Goal: Use online tool/utility: Use online tool/utility

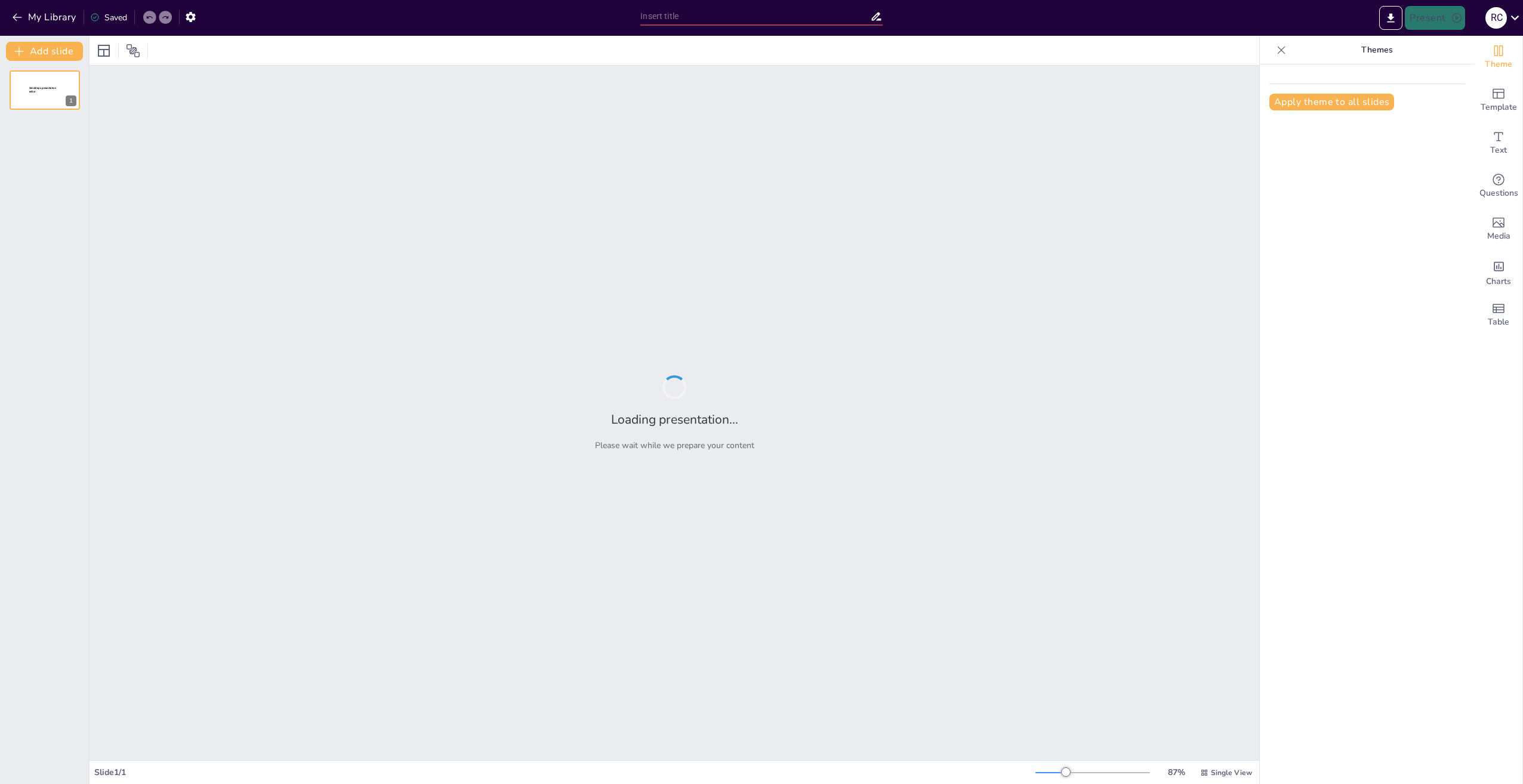
type input "From Notes to Spotlight: Your Ultimate AI Speech Buddy"
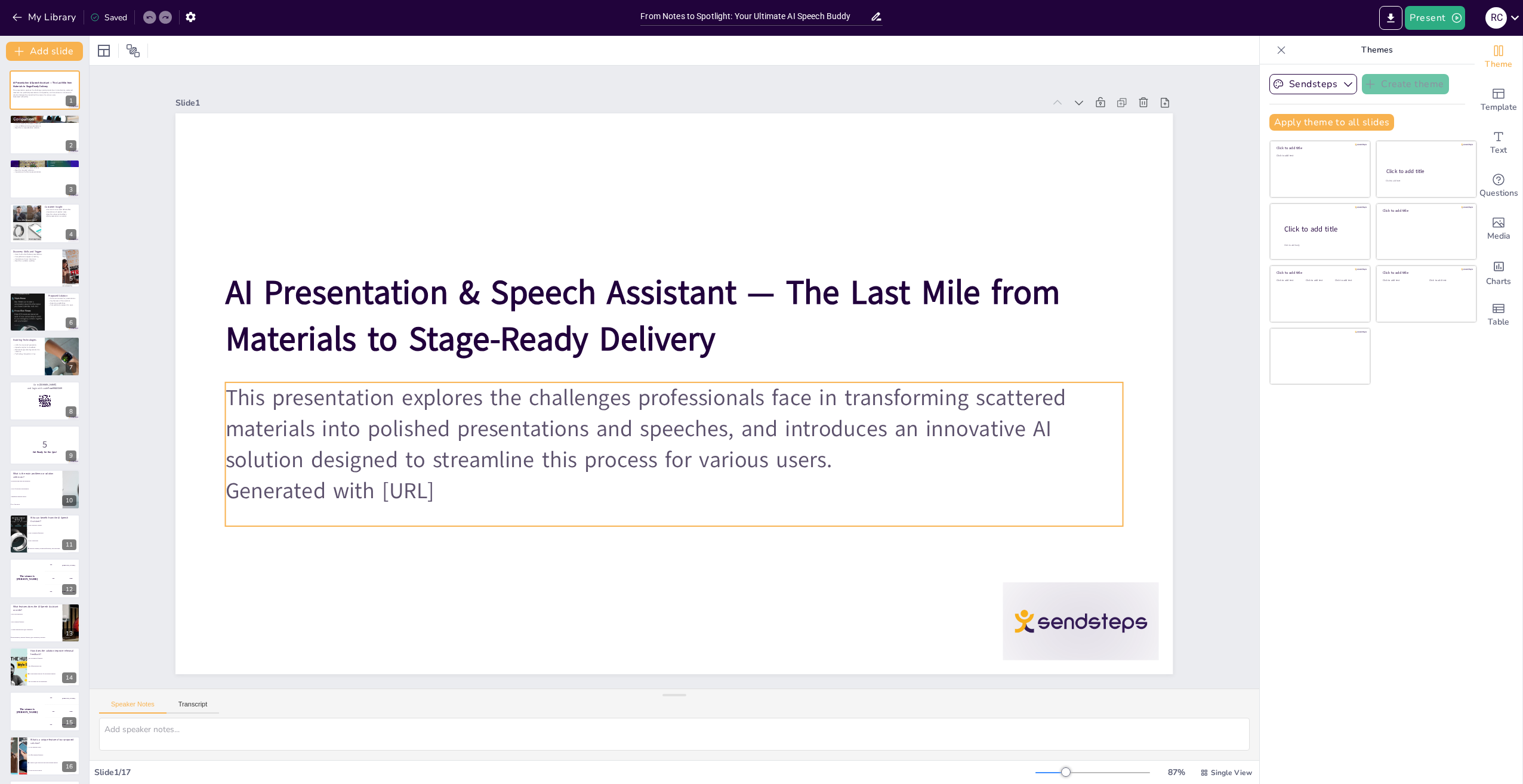
checkbox input "true"
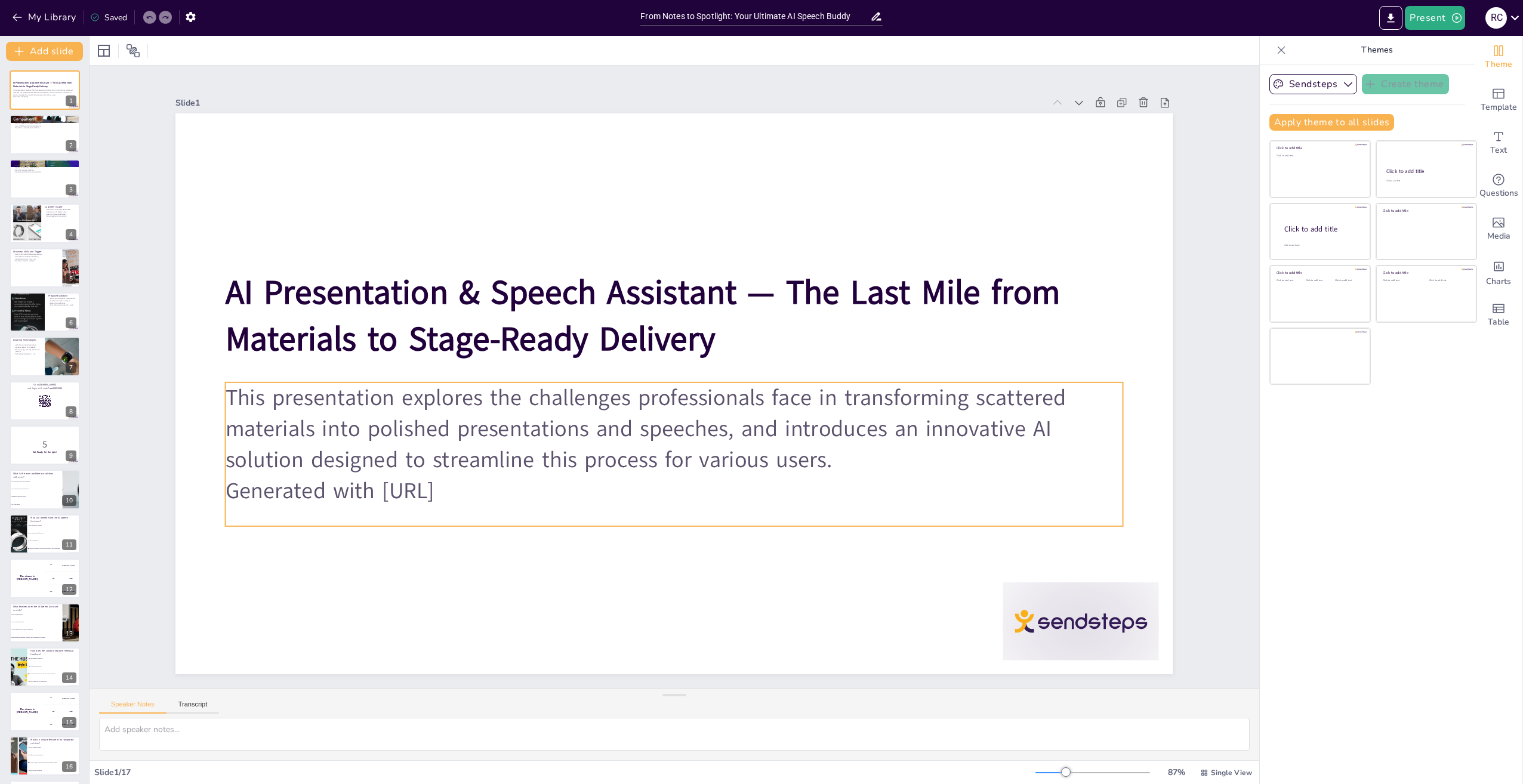
checkbox input "true"
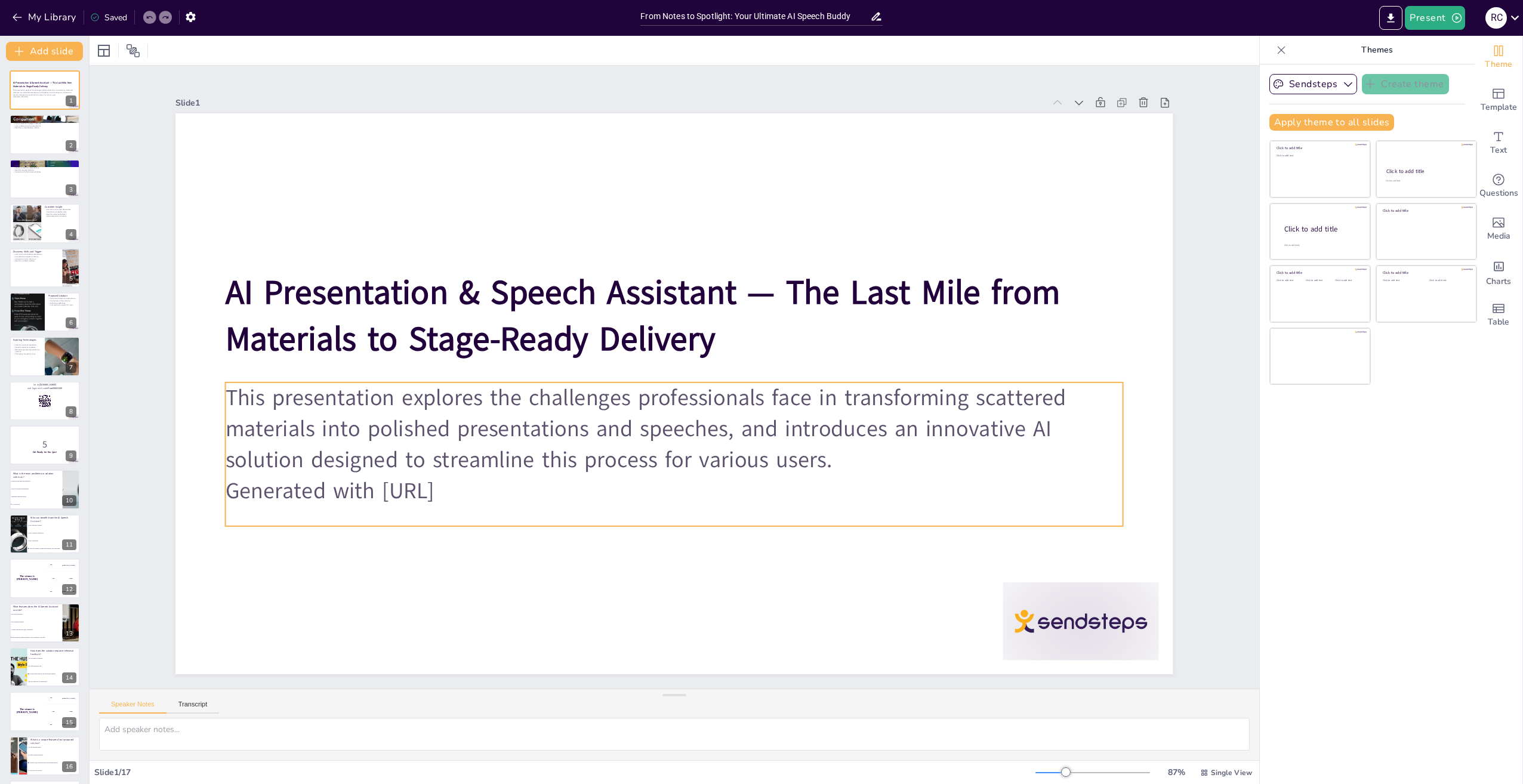
checkbox input "true"
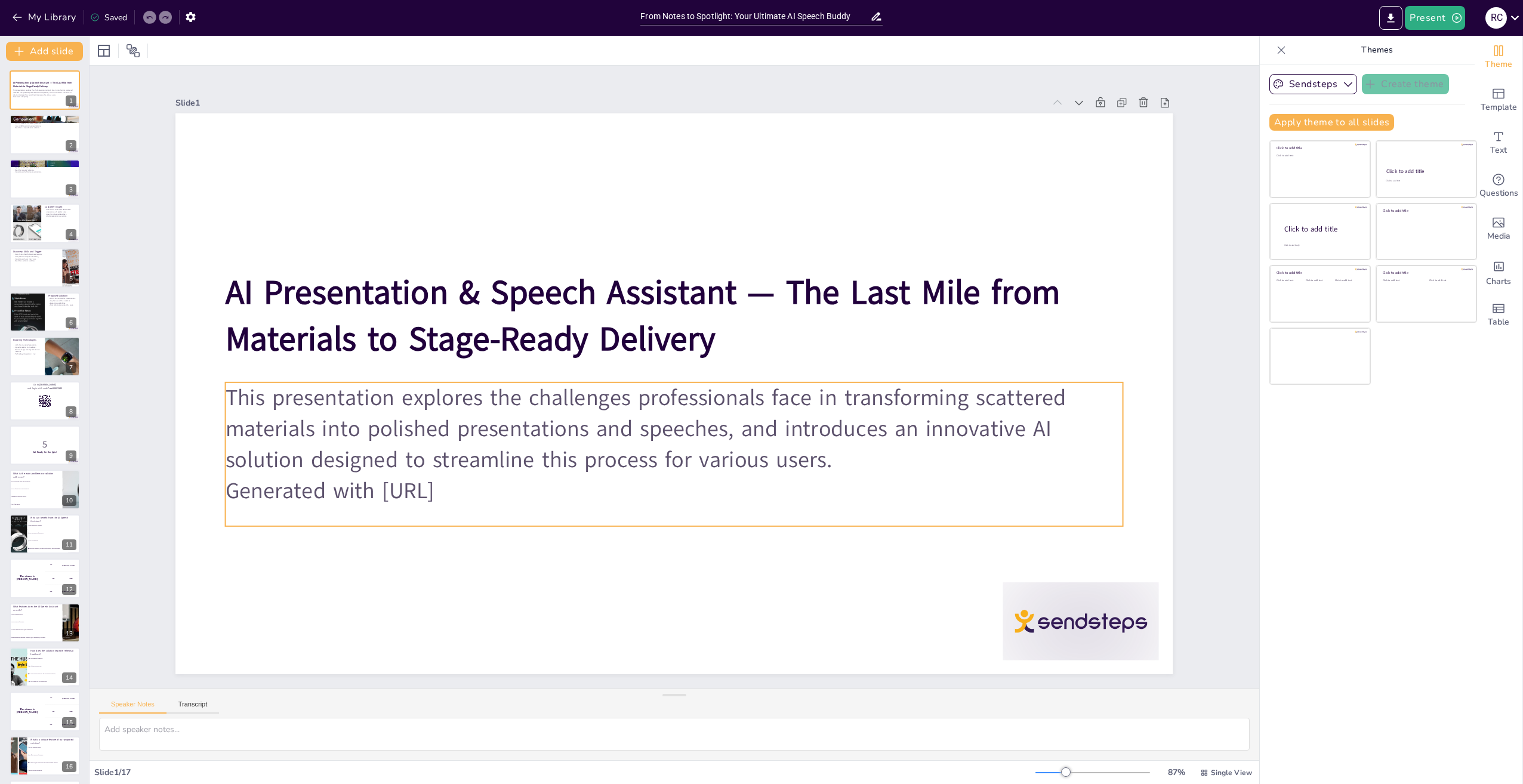
checkbox input "true"
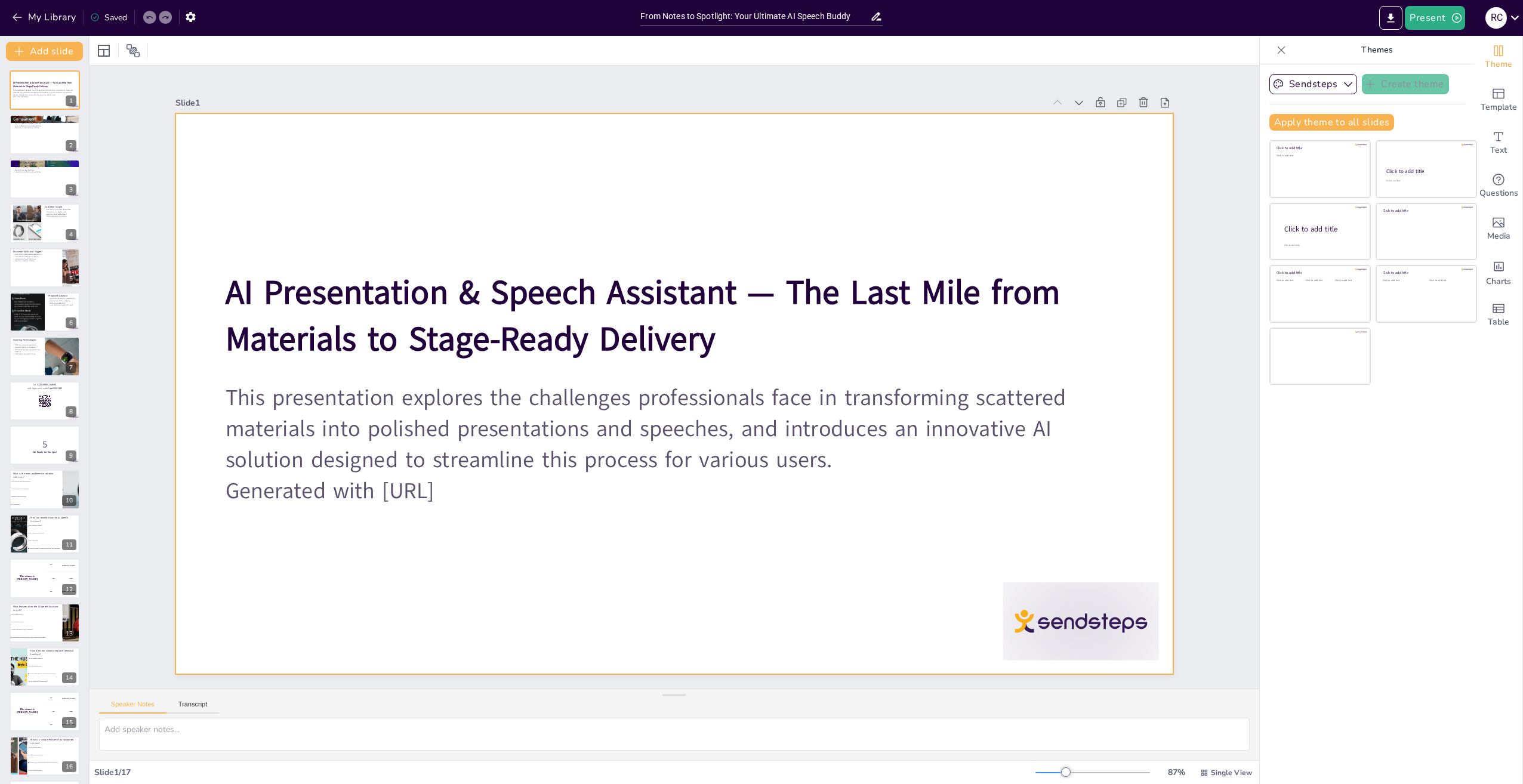
checkbox input "true"
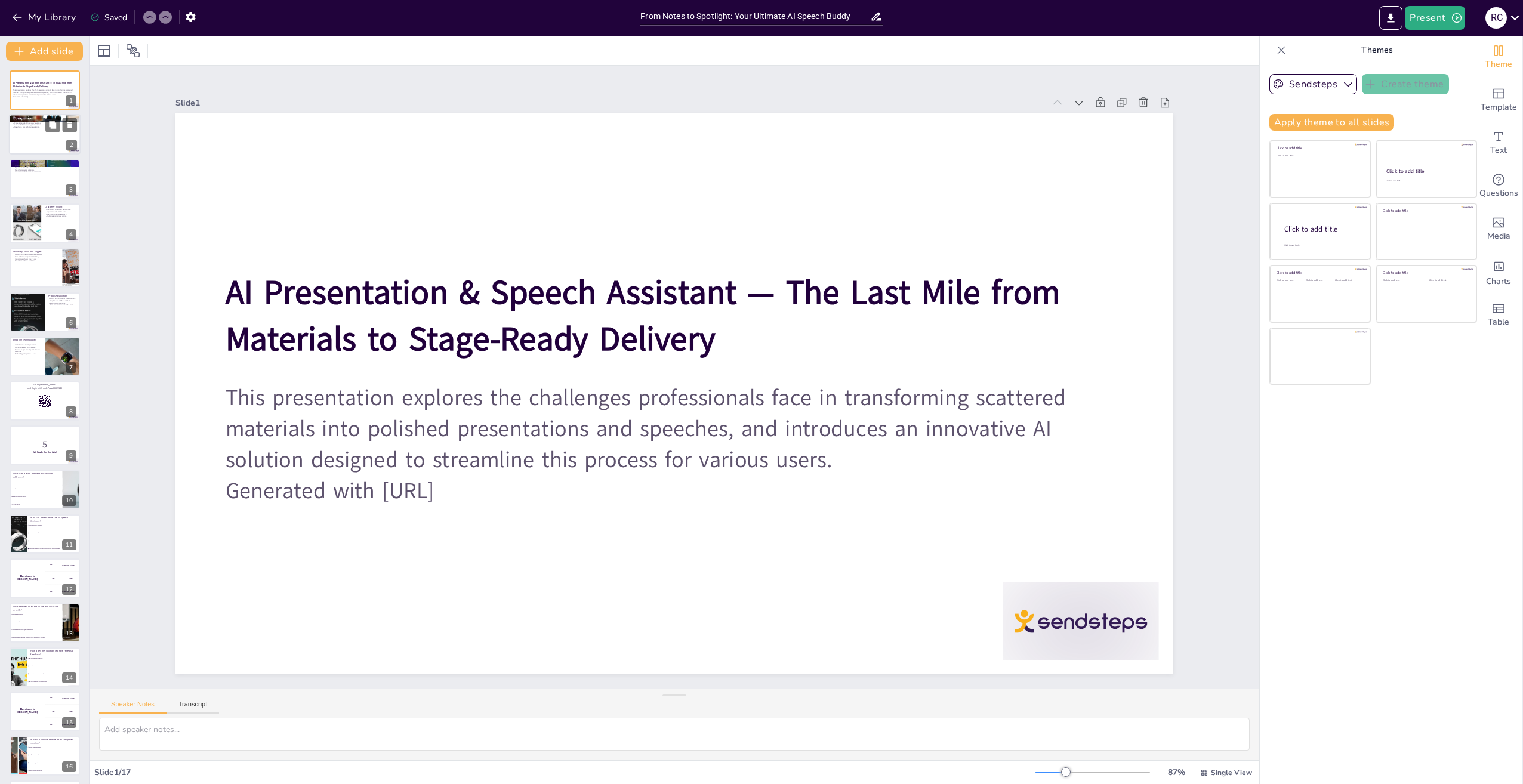
checkbox input "true"
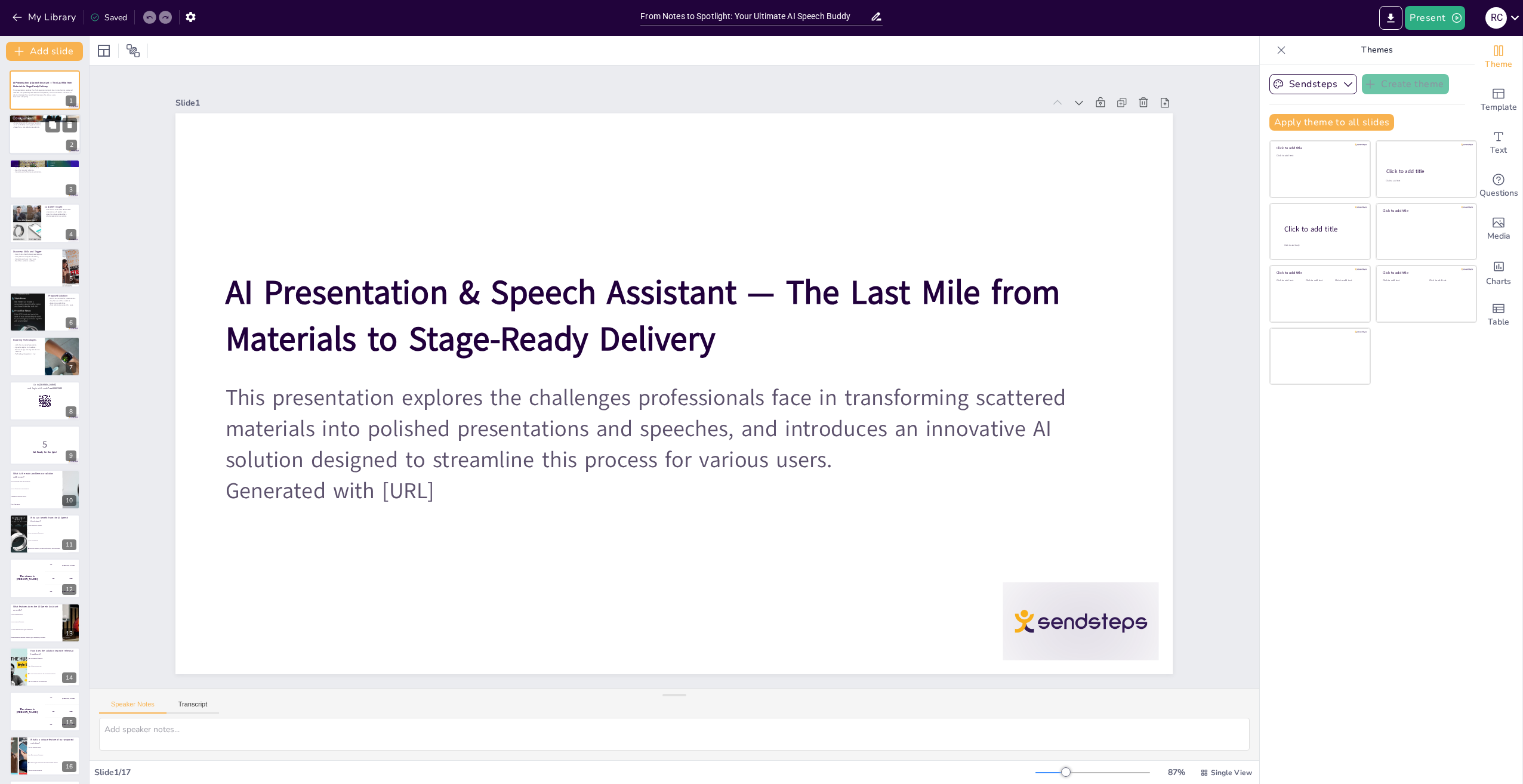
checkbox input "true"
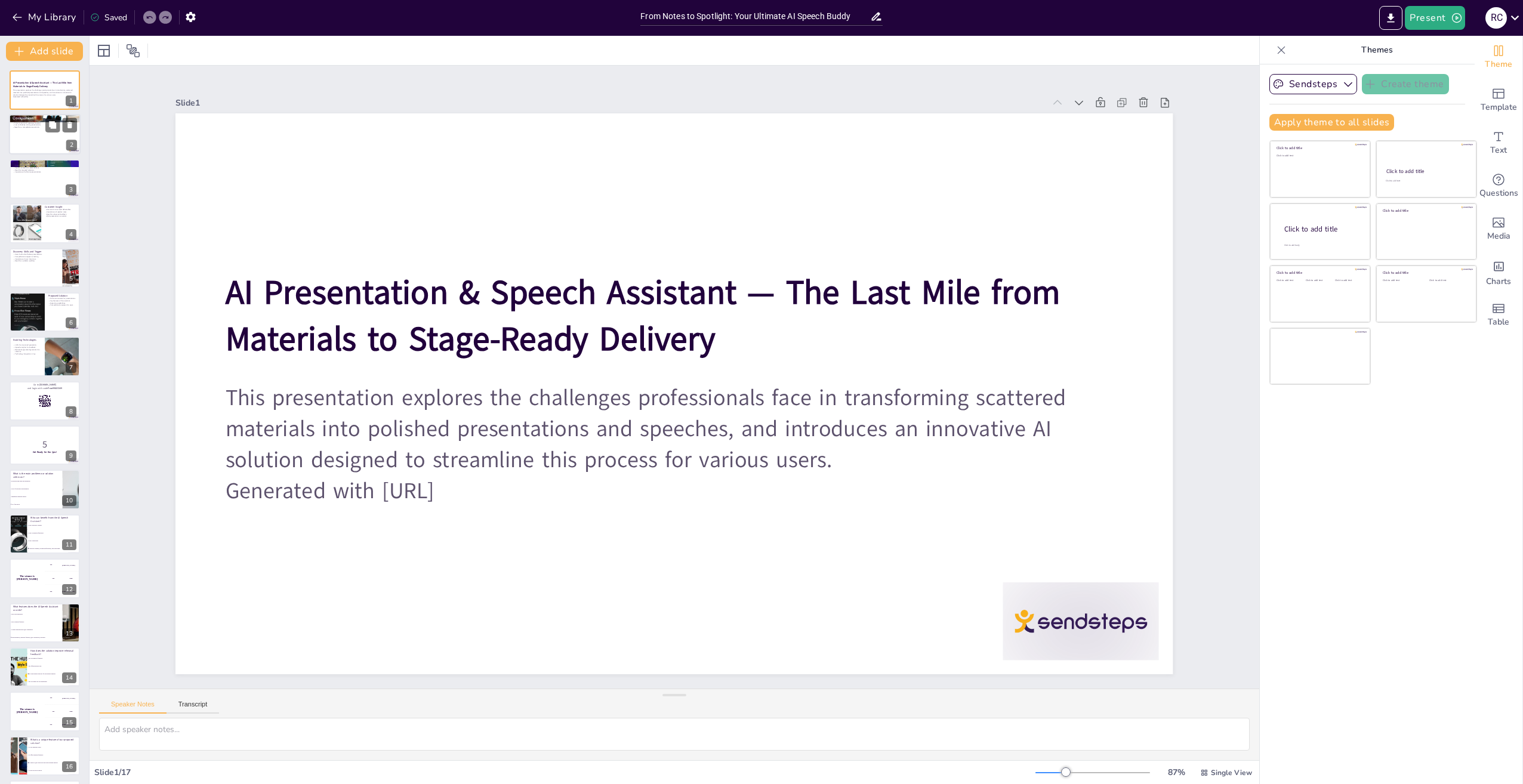
checkbox input "true"
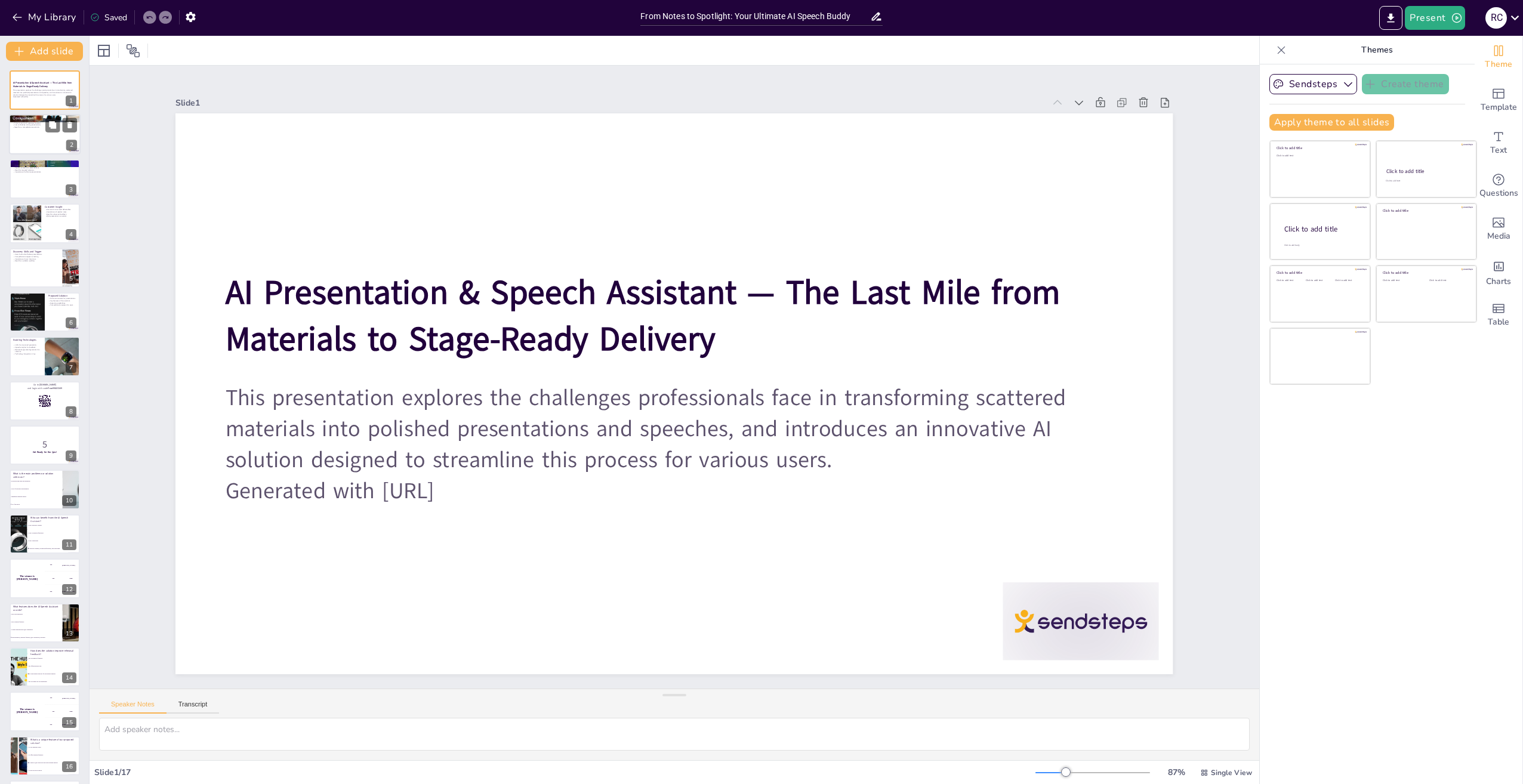
checkbox input "true"
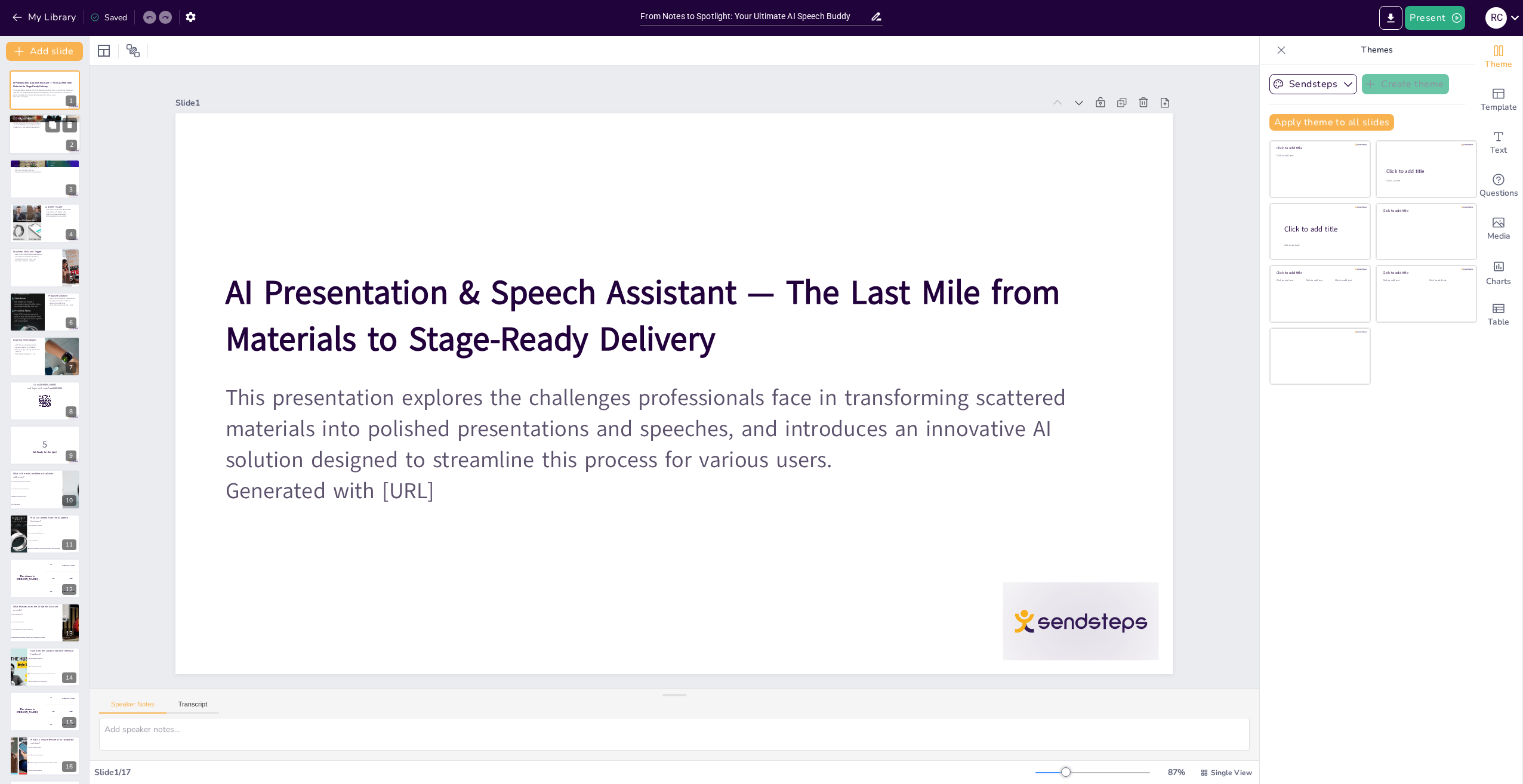
checkbox input "true"
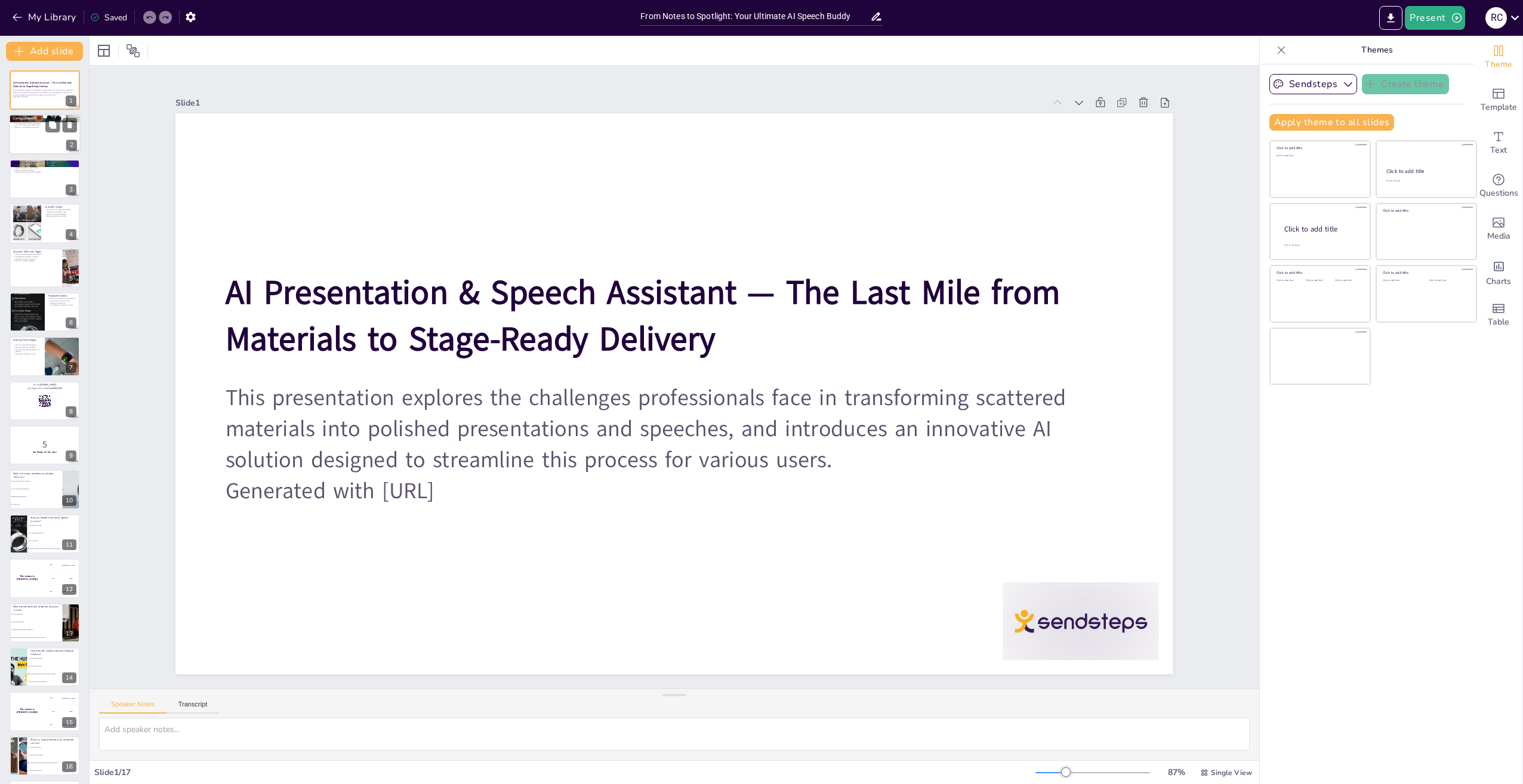
checkbox input "true"
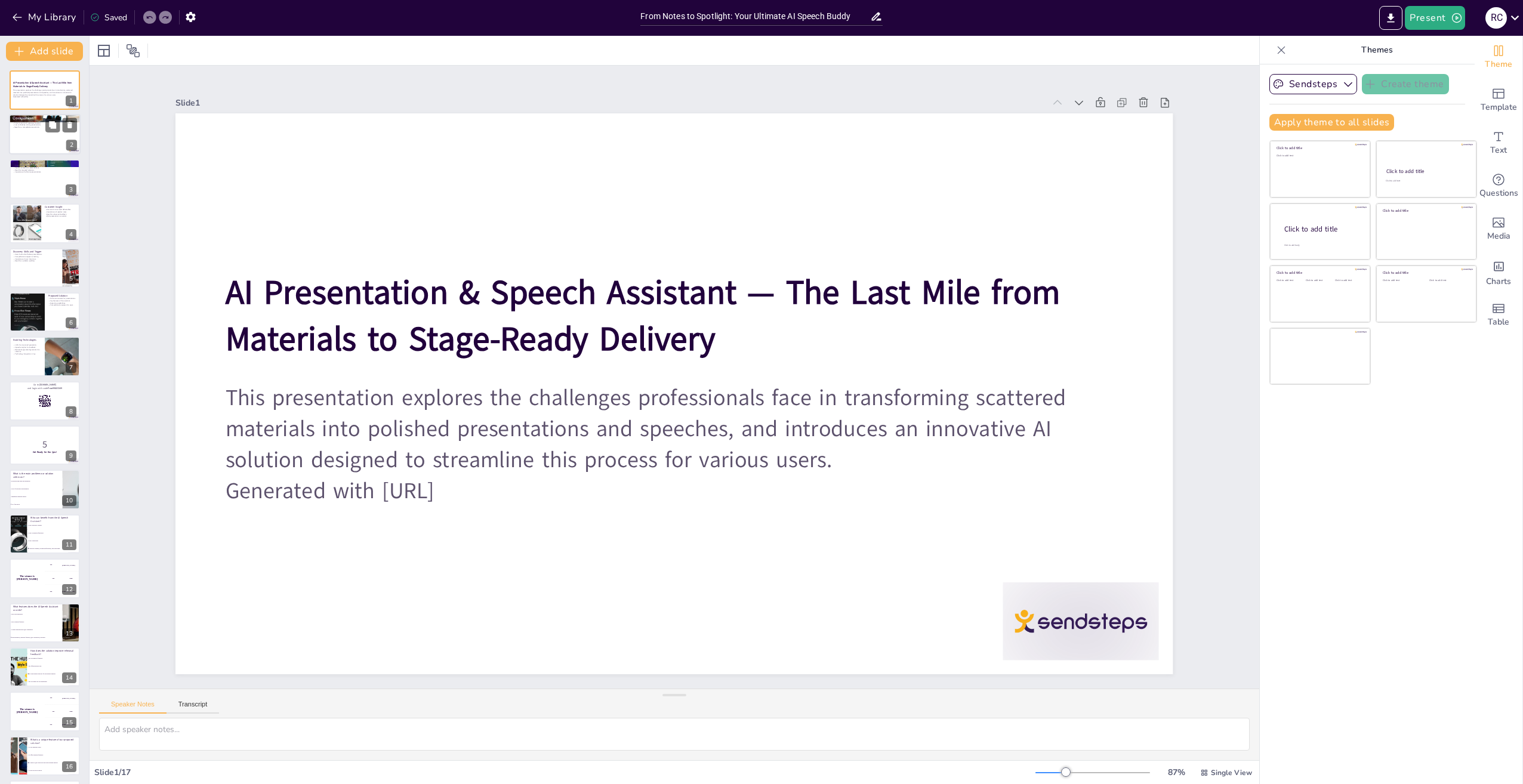
click at [44, 130] on div at bounding box center [45, 135] width 72 height 41
type textarea "Many professionals find themselves overwhelmed by the amount of time they need …"
checkbox input "true"
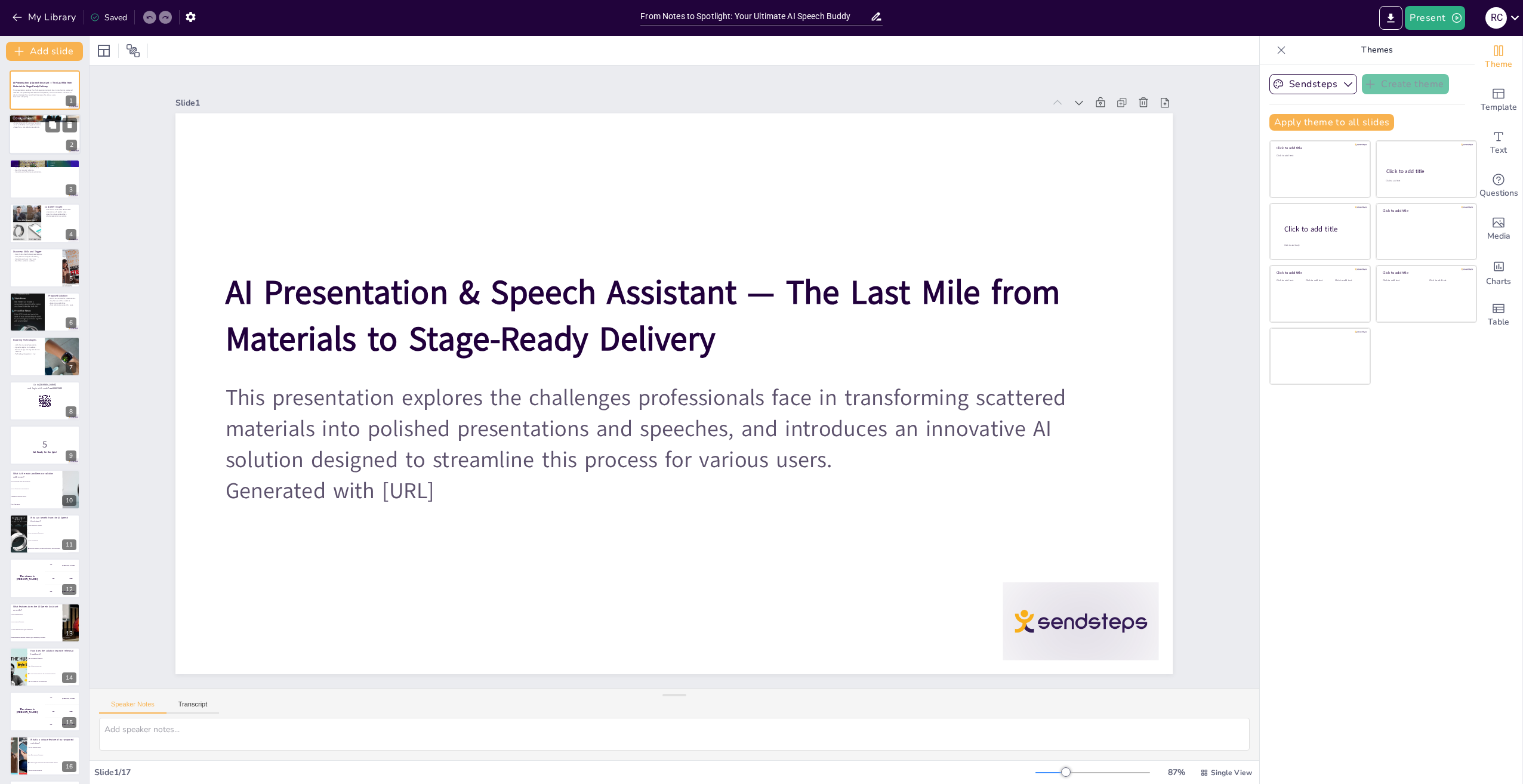
checkbox input "true"
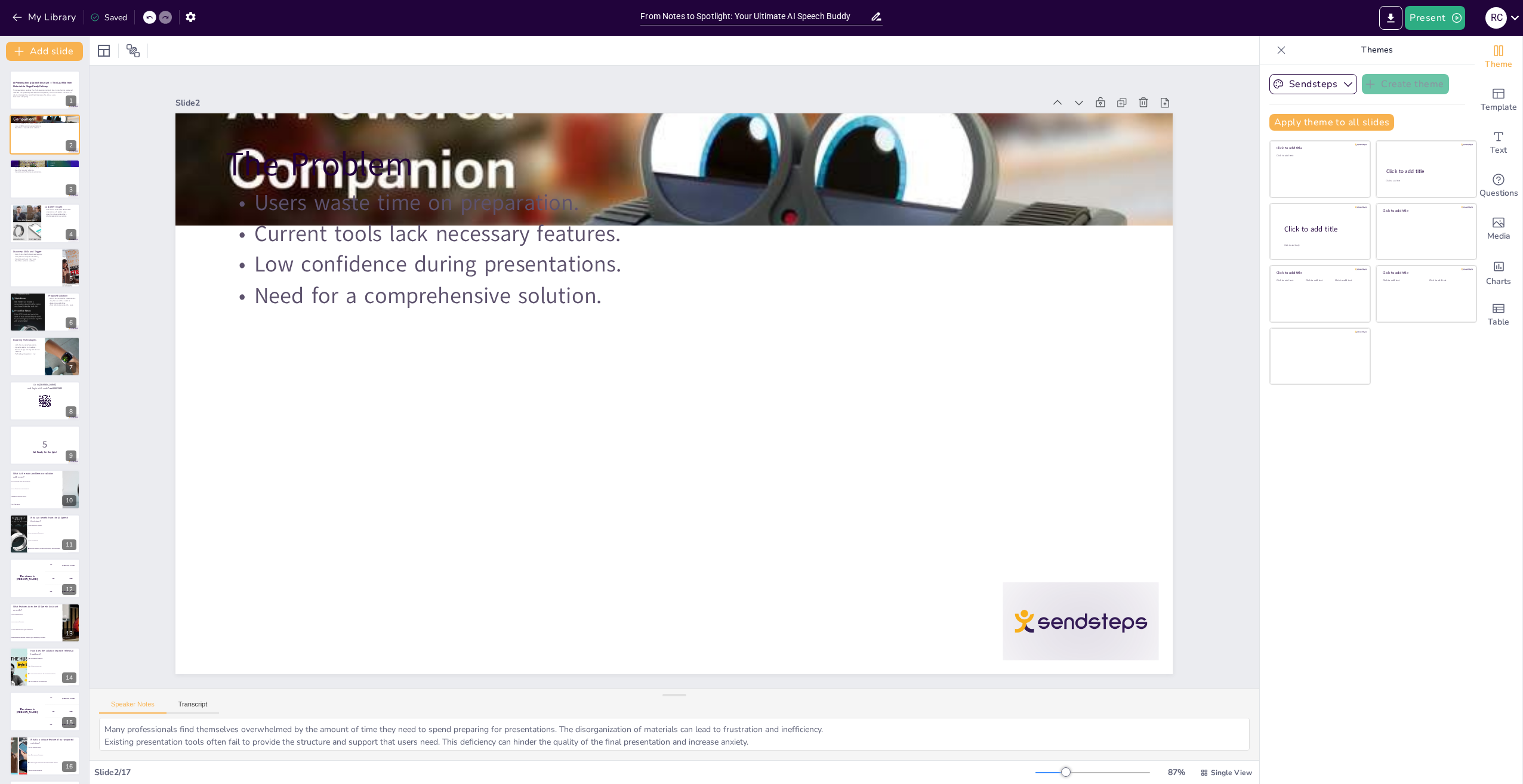
checkbox input "true"
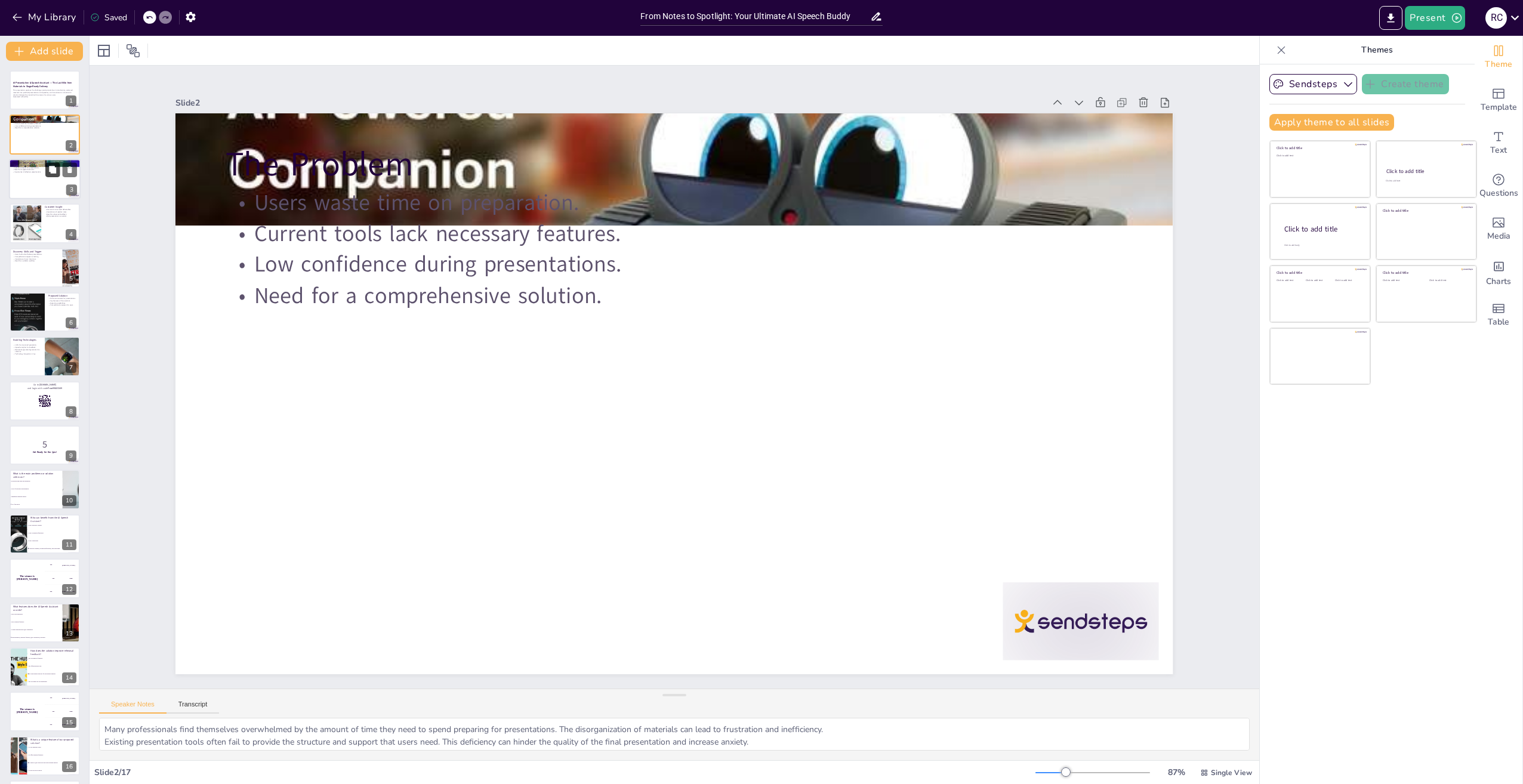
checkbox input "true"
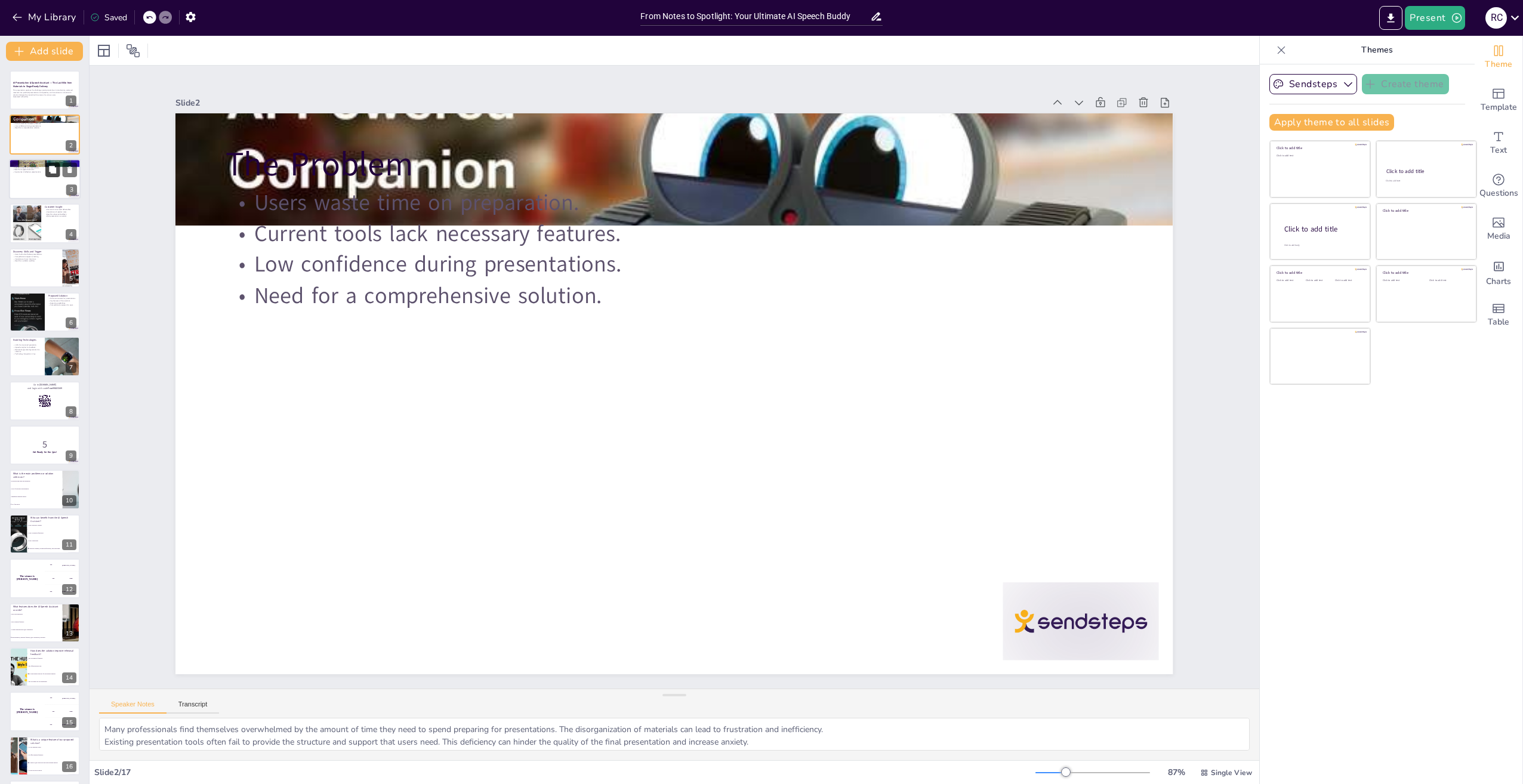
checkbox input "true"
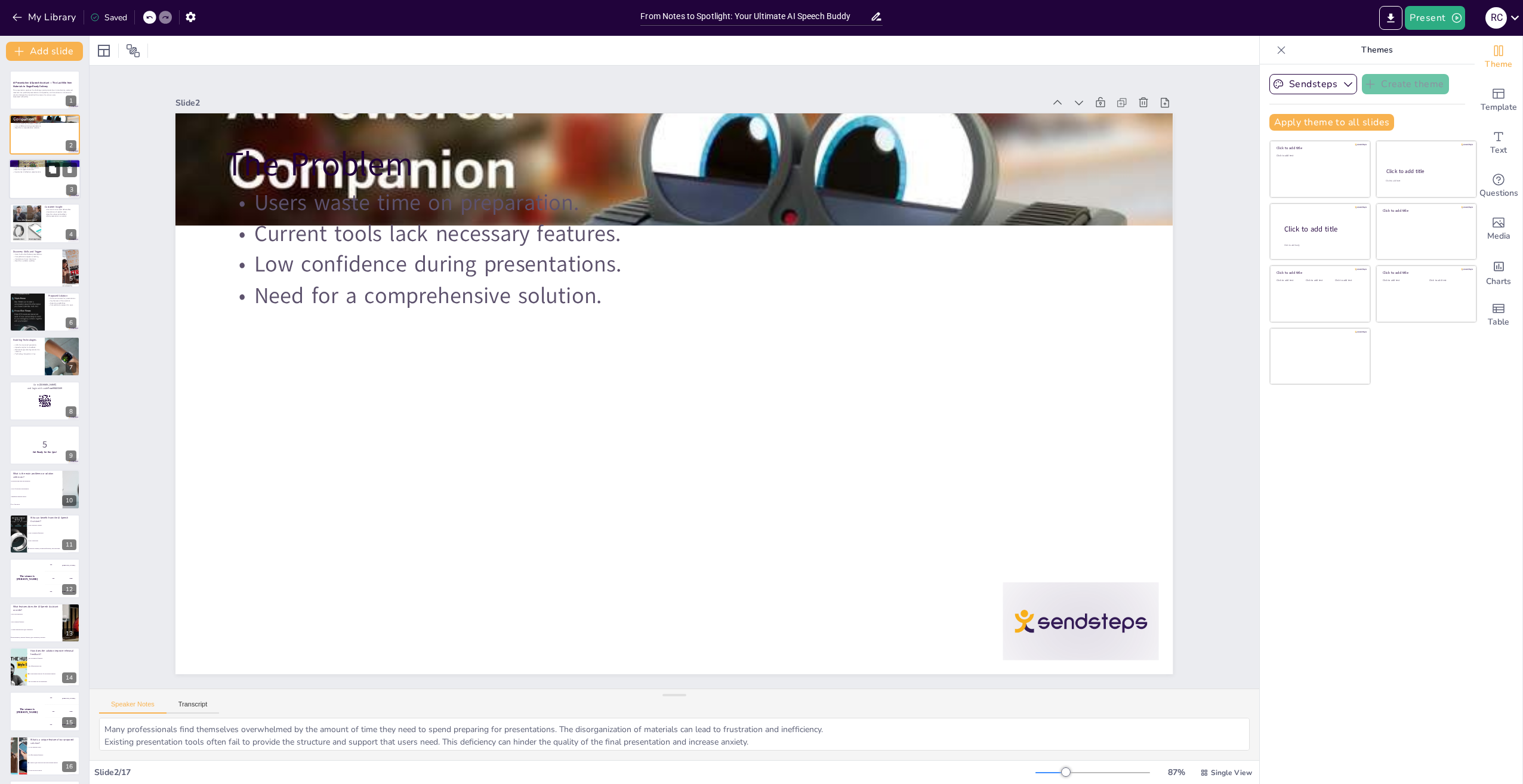
checkbox input "true"
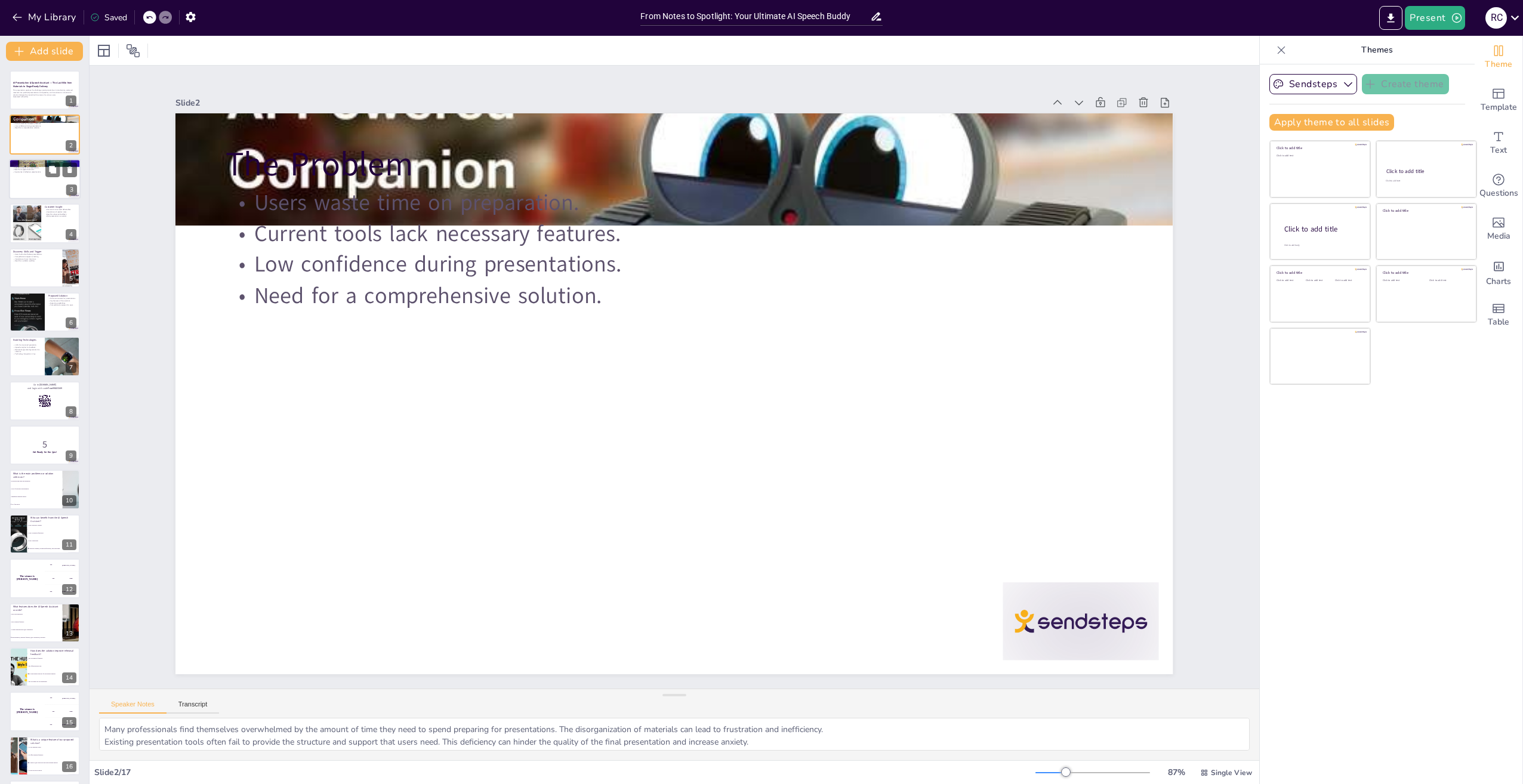
checkbox input "true"
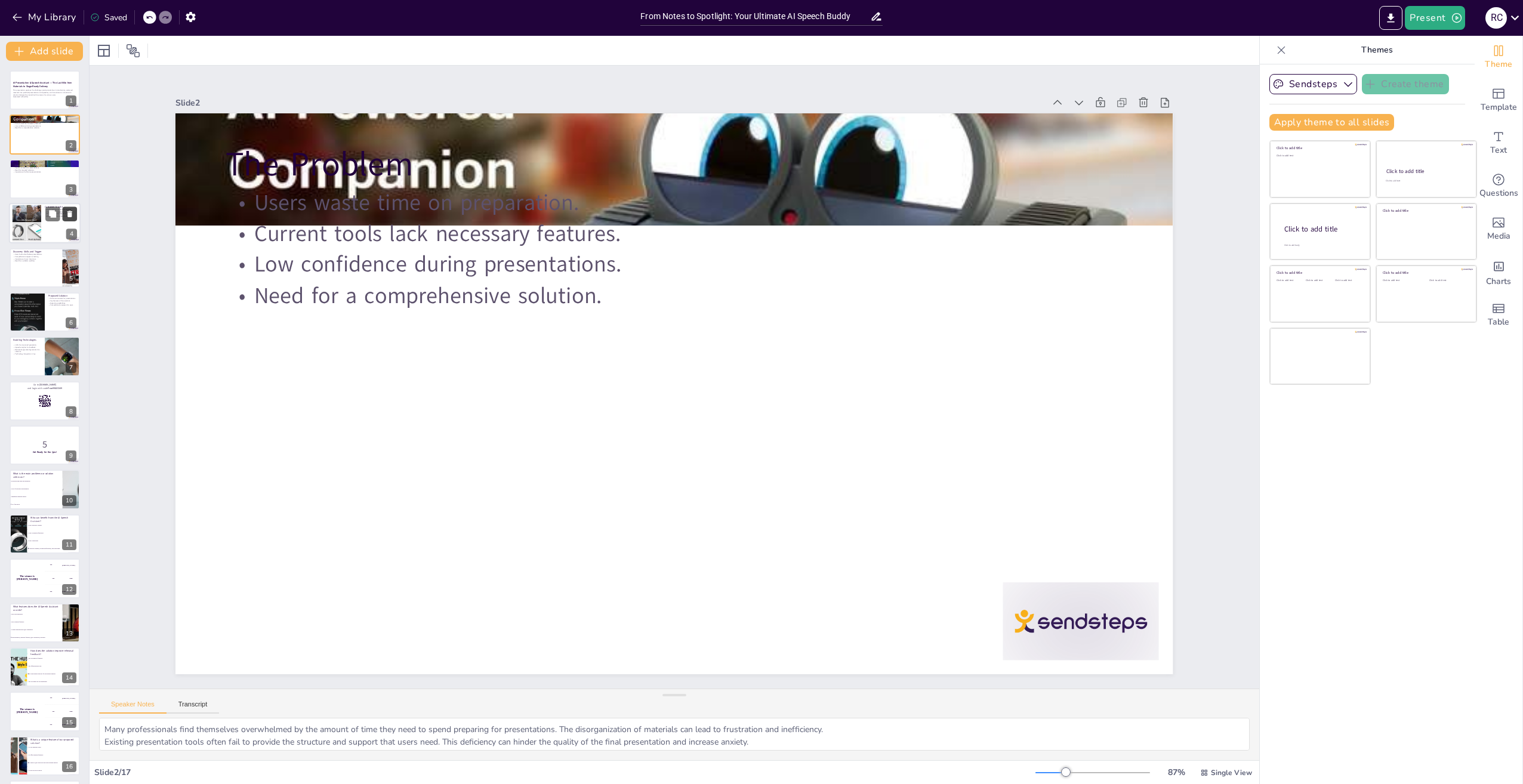
checkbox input "true"
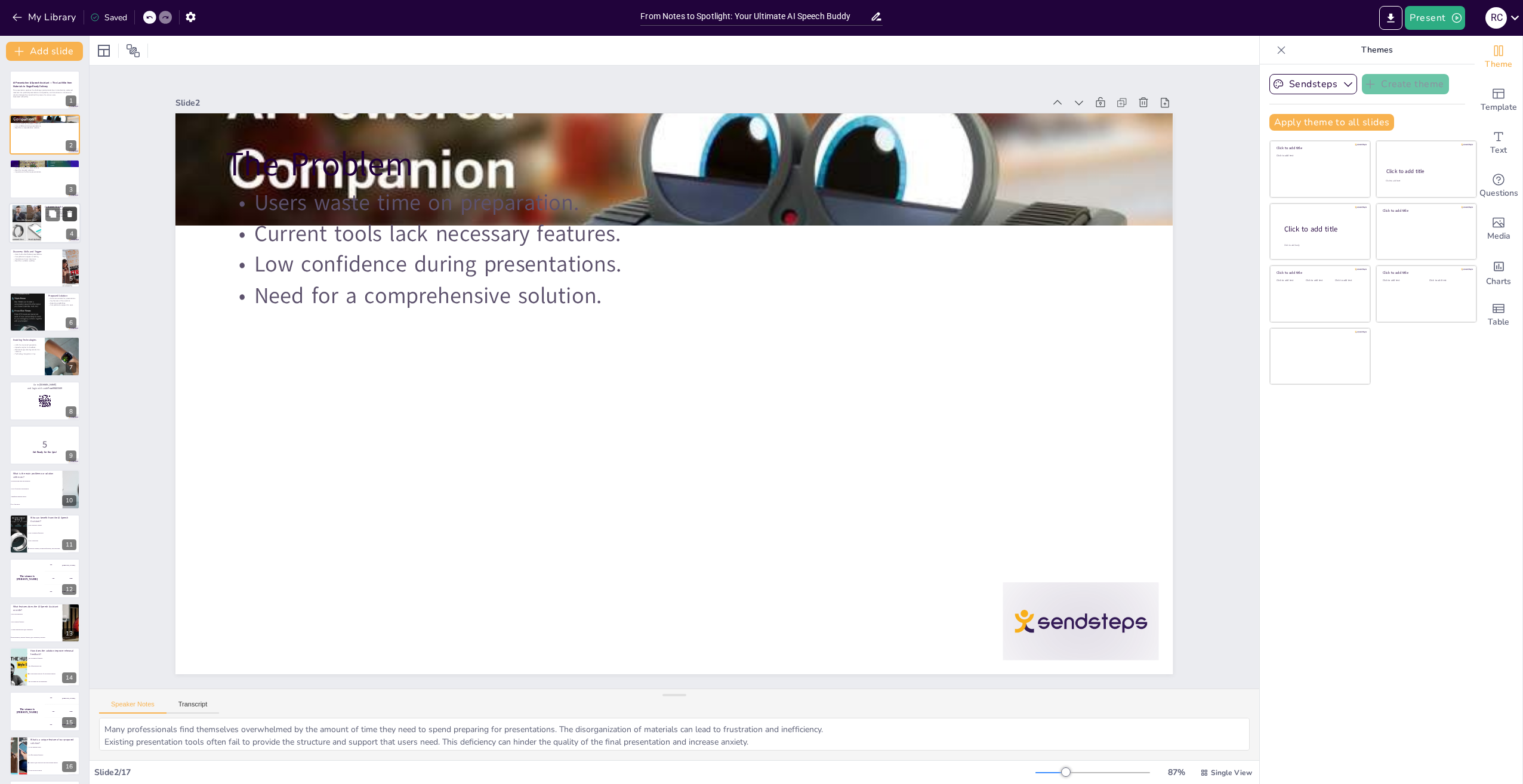
checkbox input "true"
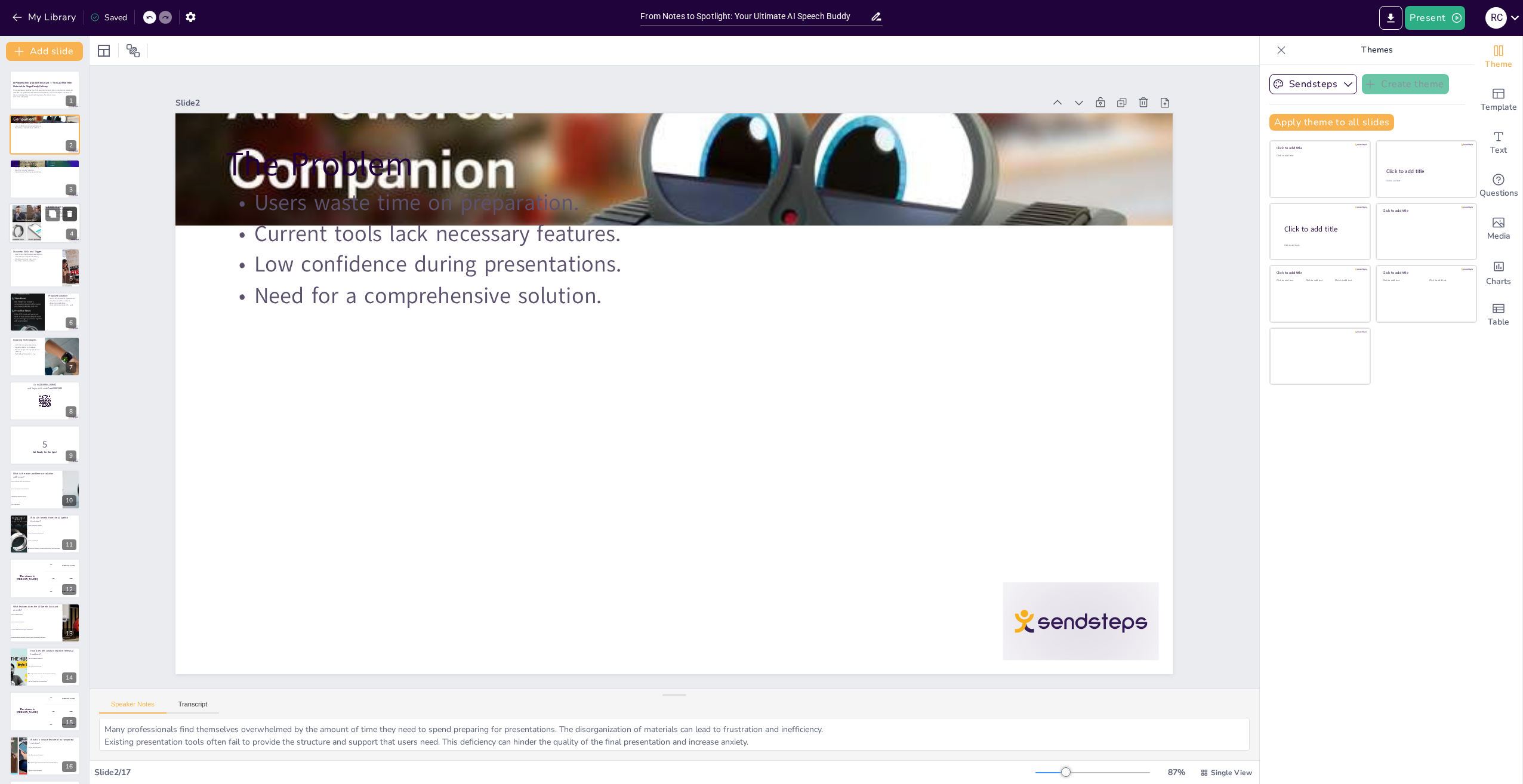
checkbox input "true"
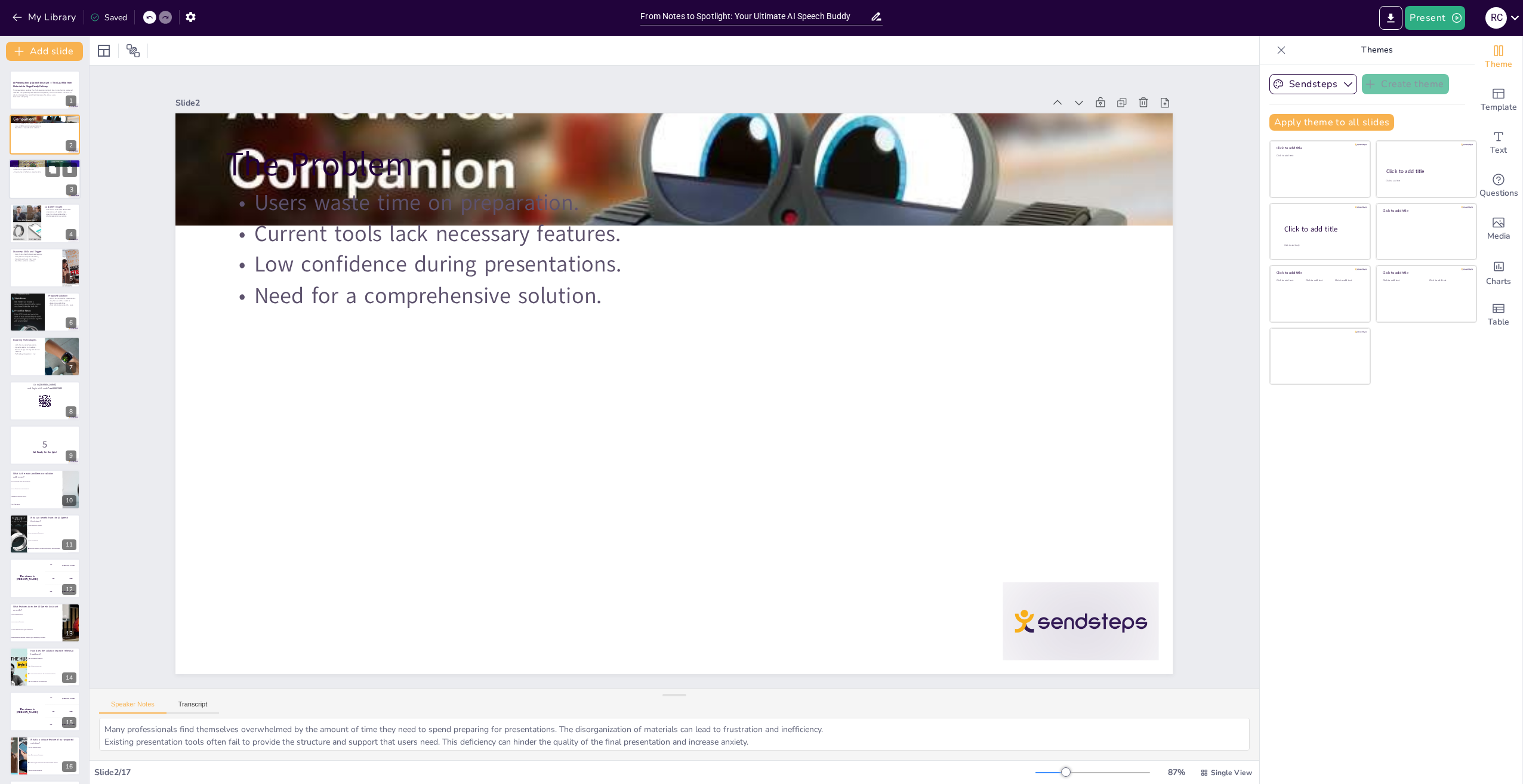
checkbox input "true"
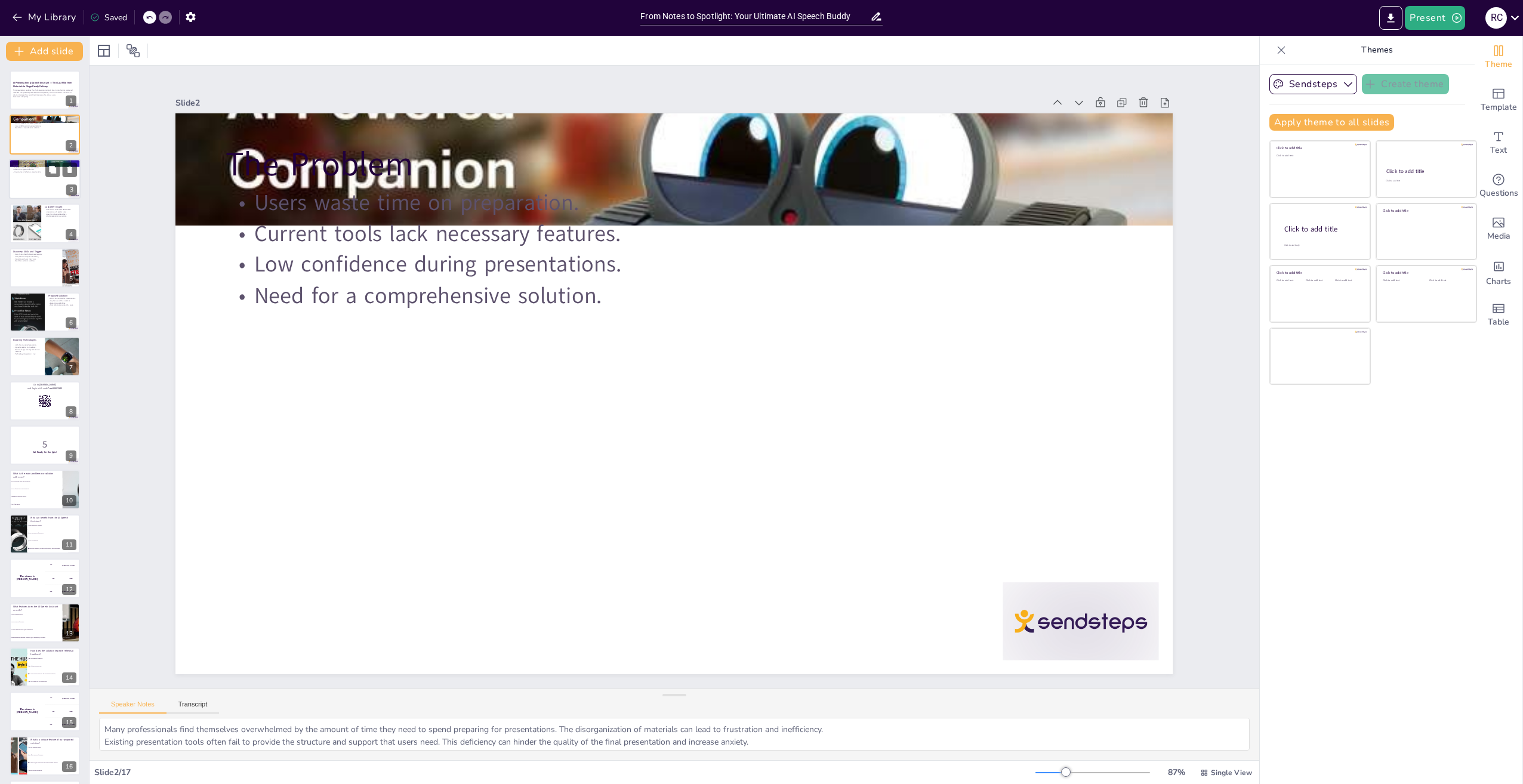
checkbox input "true"
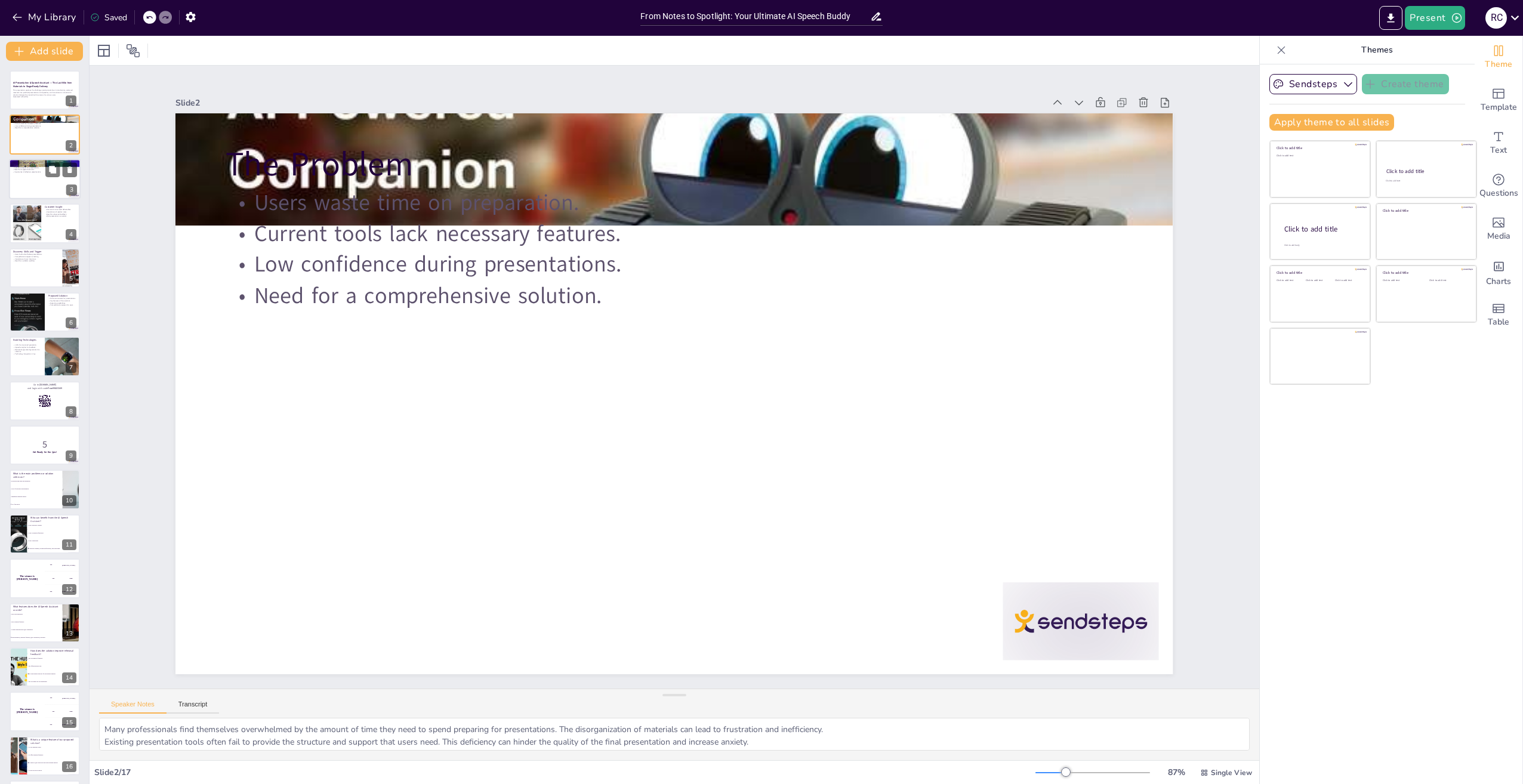
checkbox input "true"
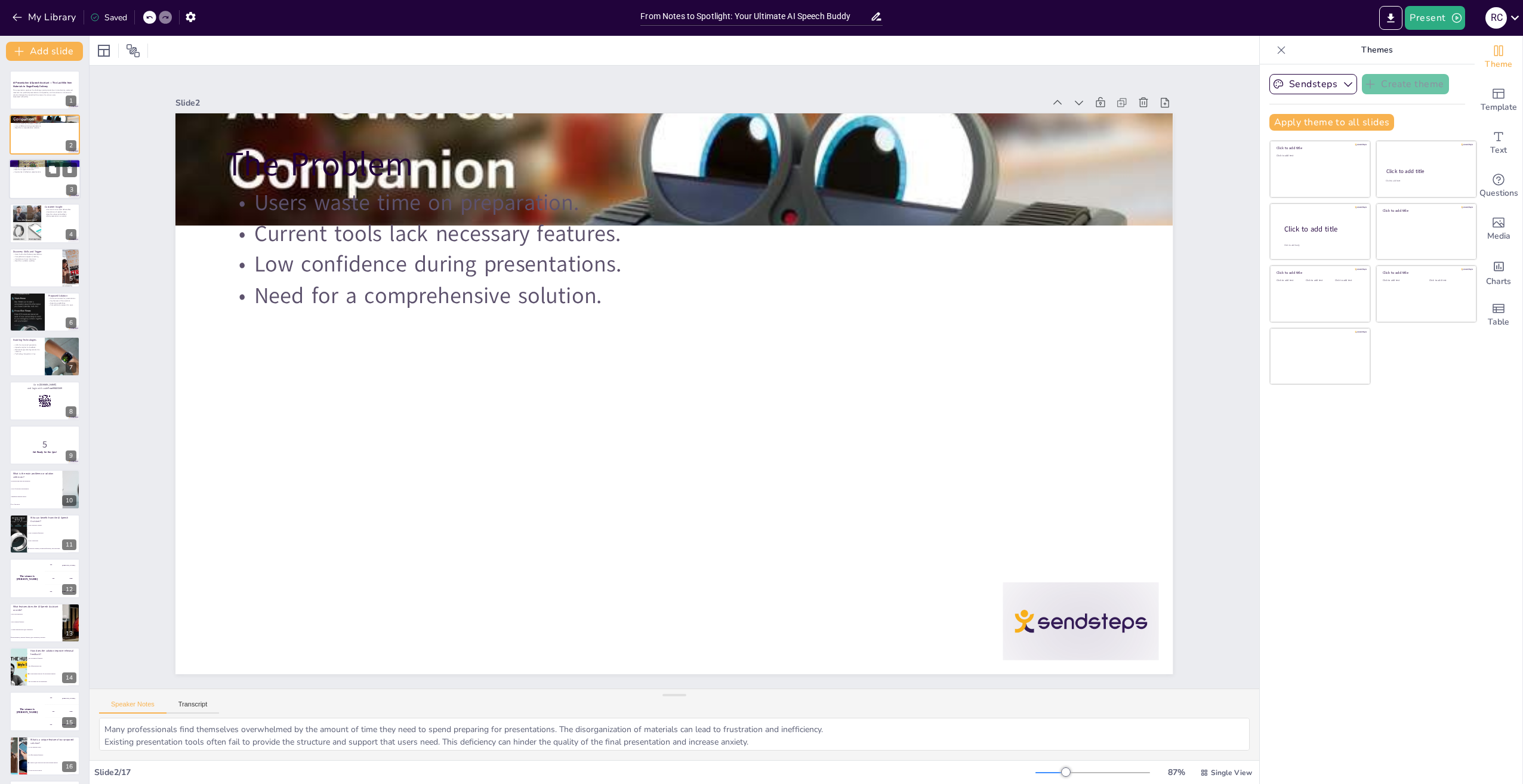
checkbox input "true"
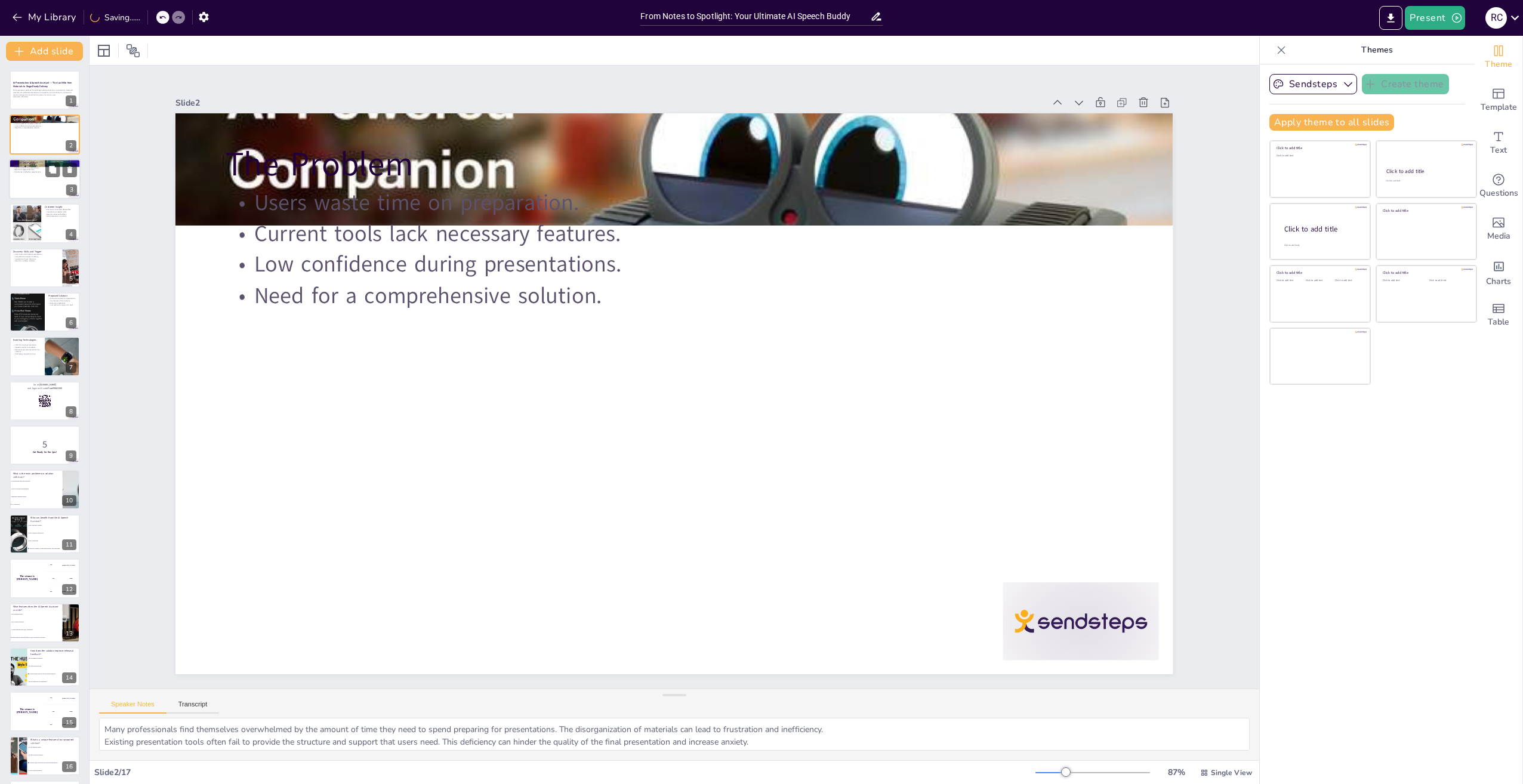
click at [53, 187] on div at bounding box center [45, 179] width 72 height 41
type textarea "The problem isn't limited to one group; various demographics, including student…"
checkbox input "true"
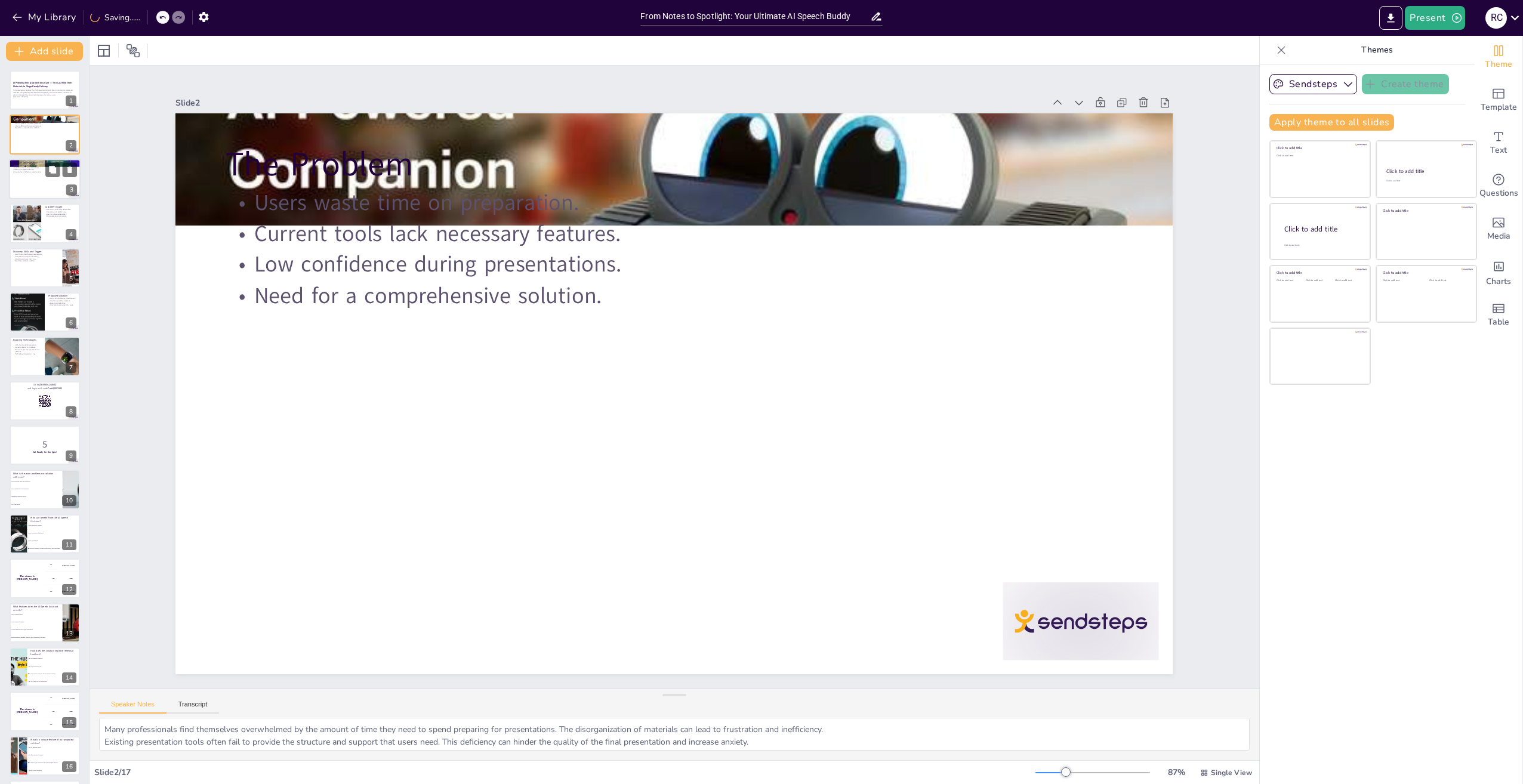
checkbox input "true"
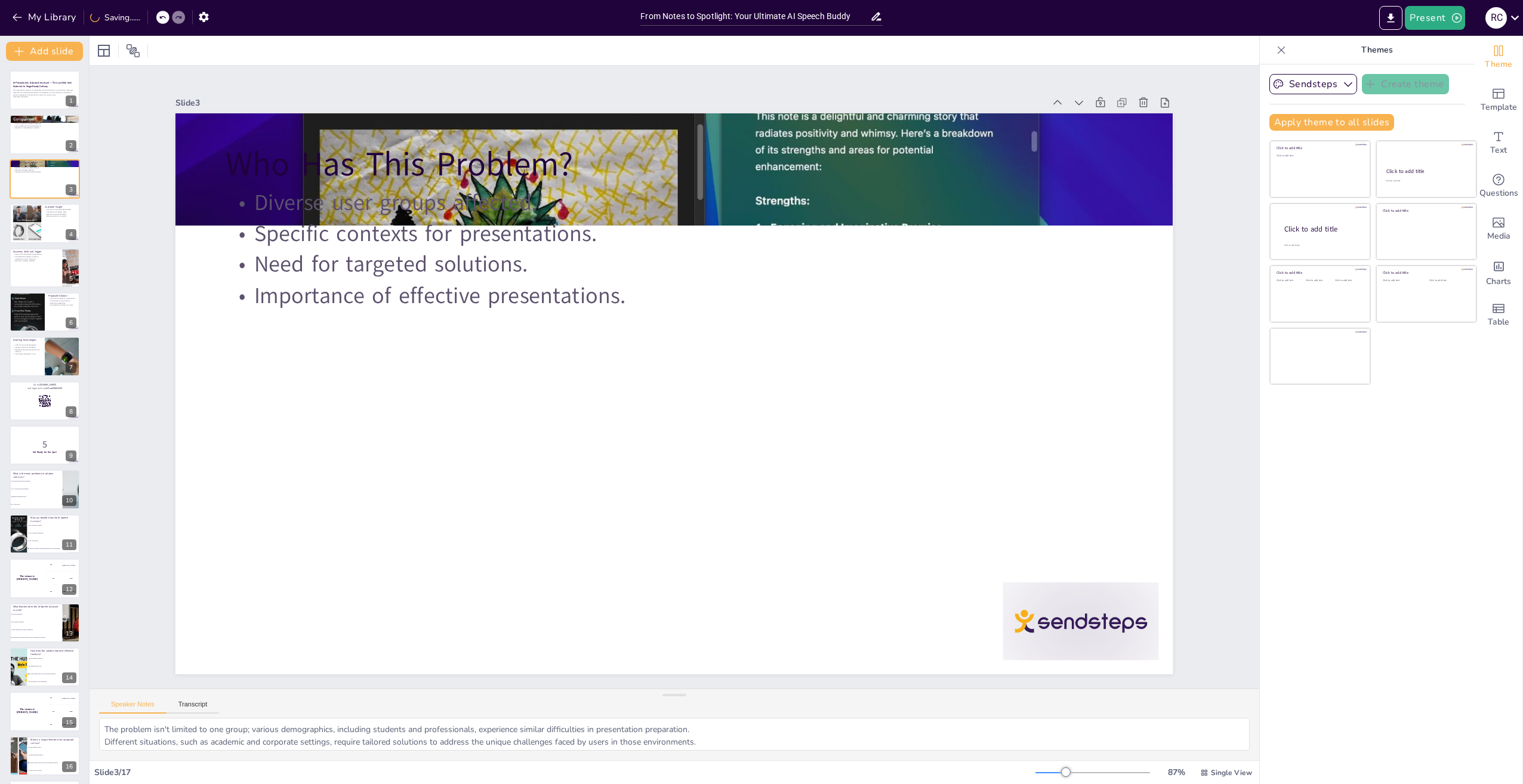
checkbox input "true"
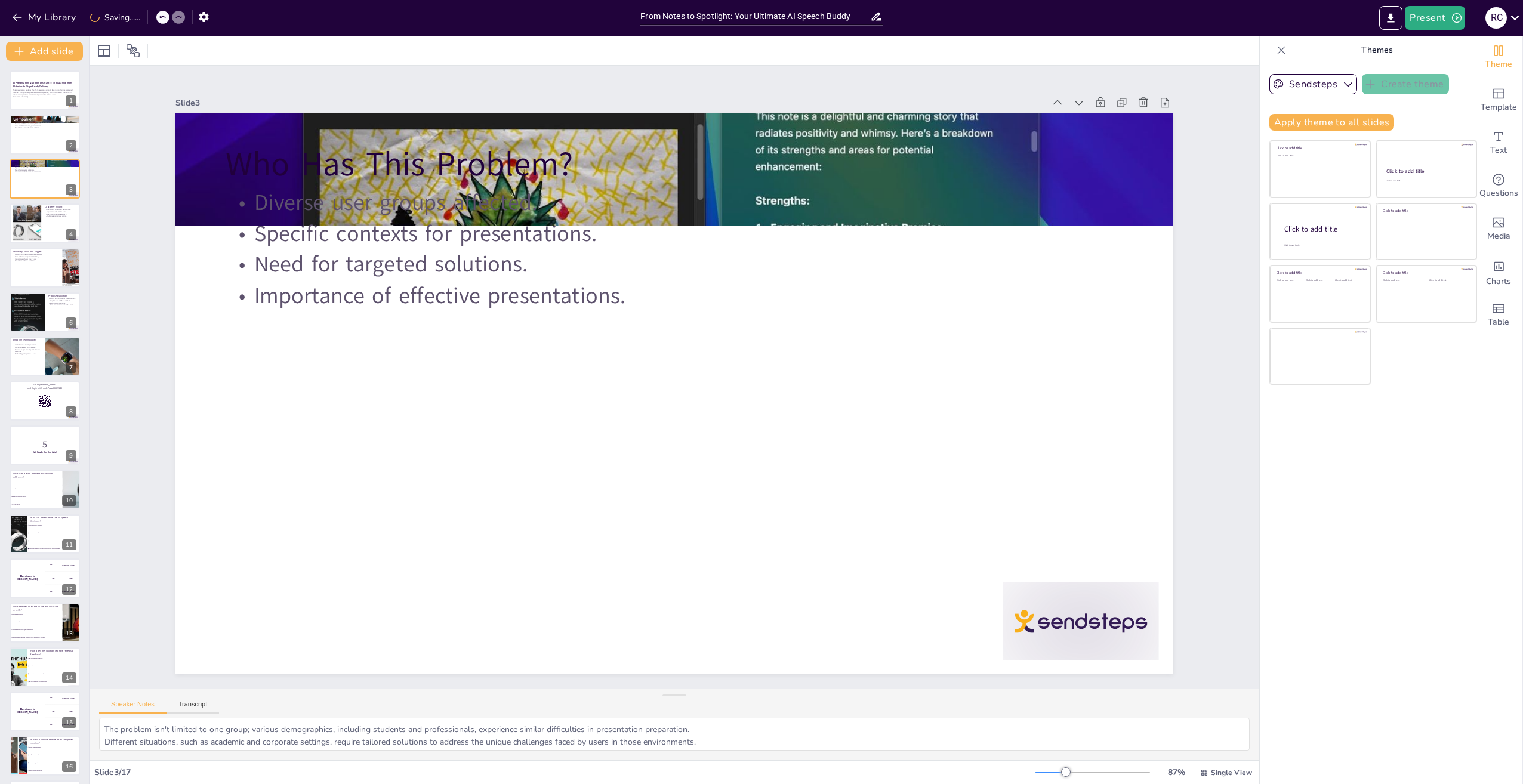
checkbox input "true"
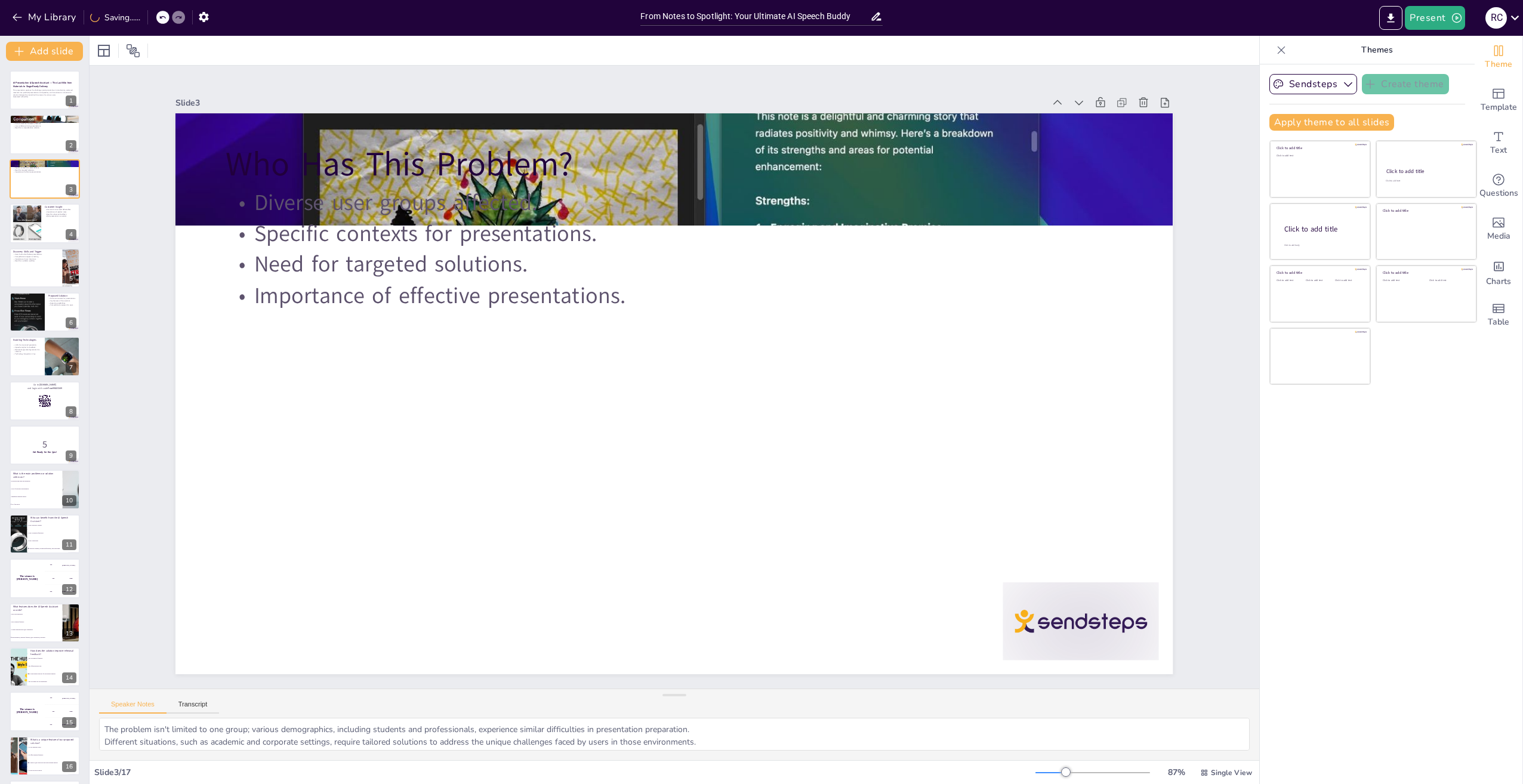
checkbox input "true"
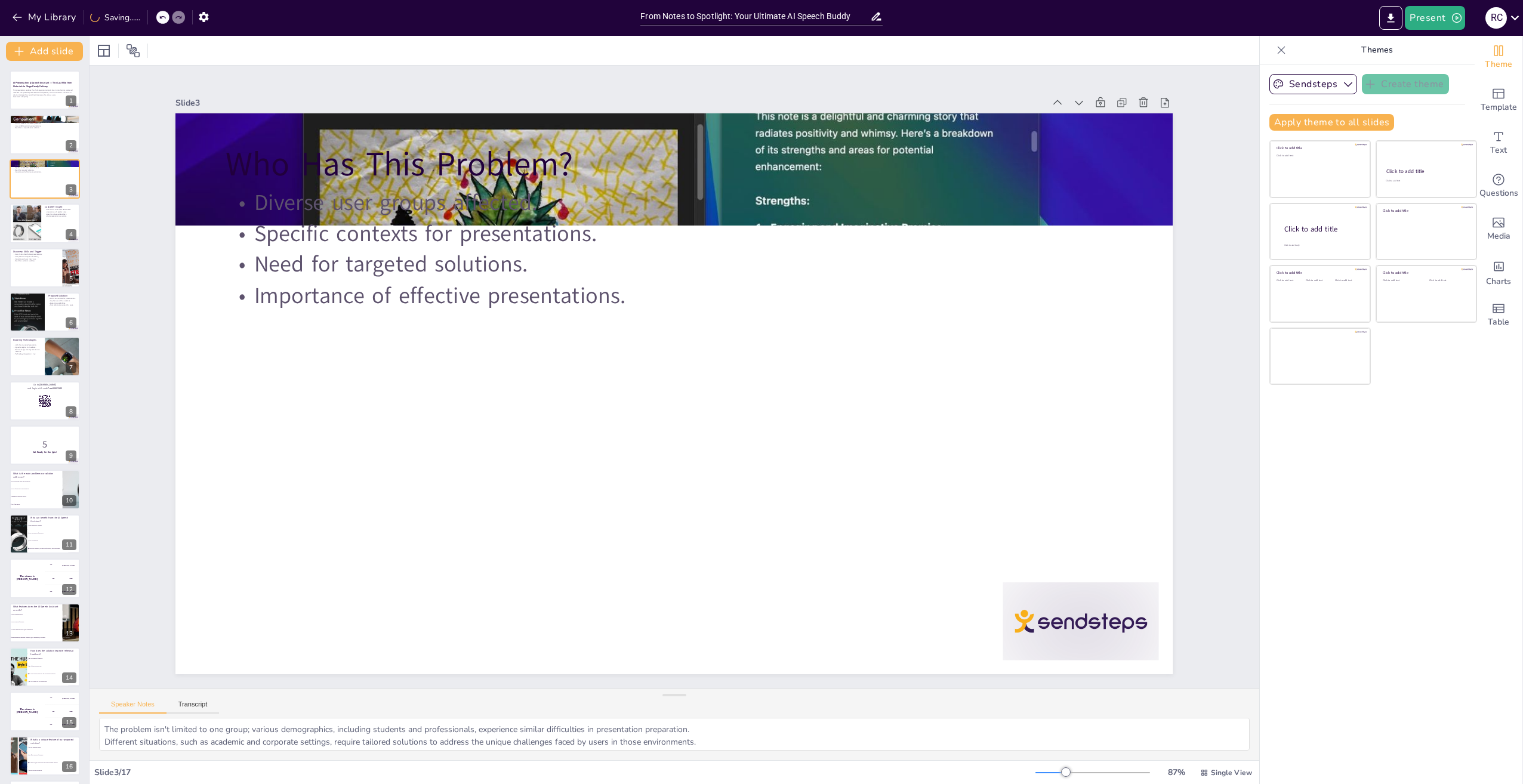
checkbox input "true"
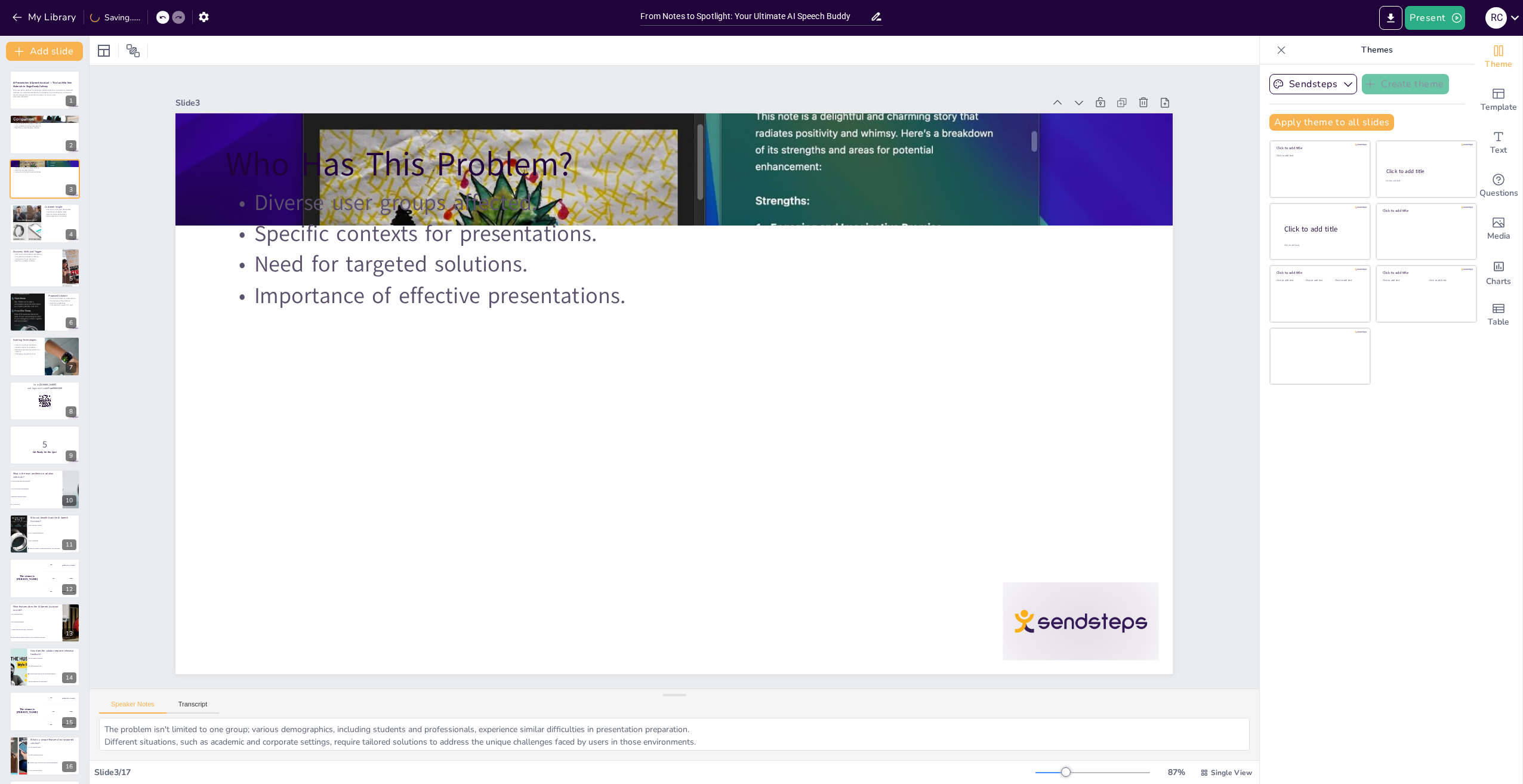
checkbox input "true"
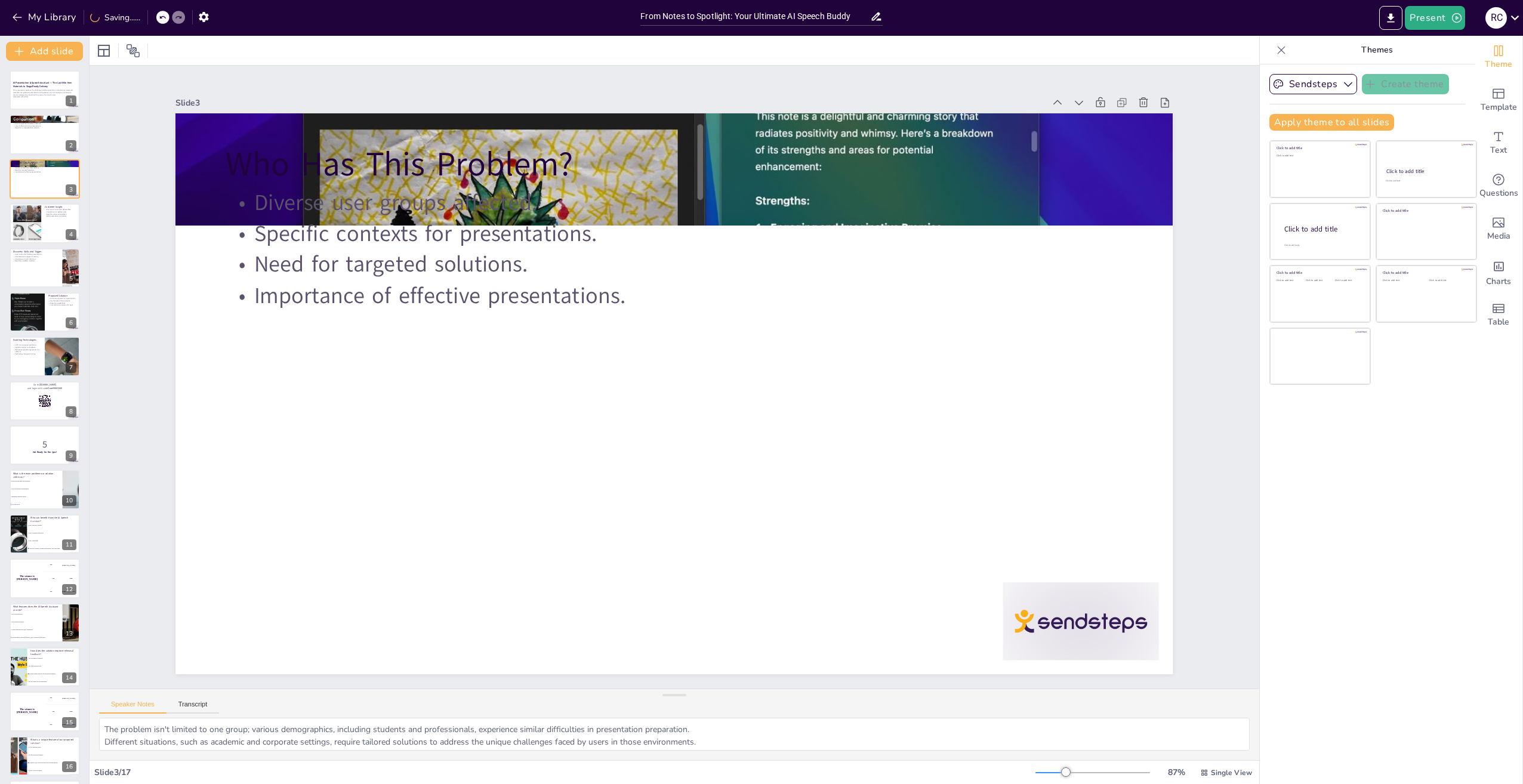
checkbox input "true"
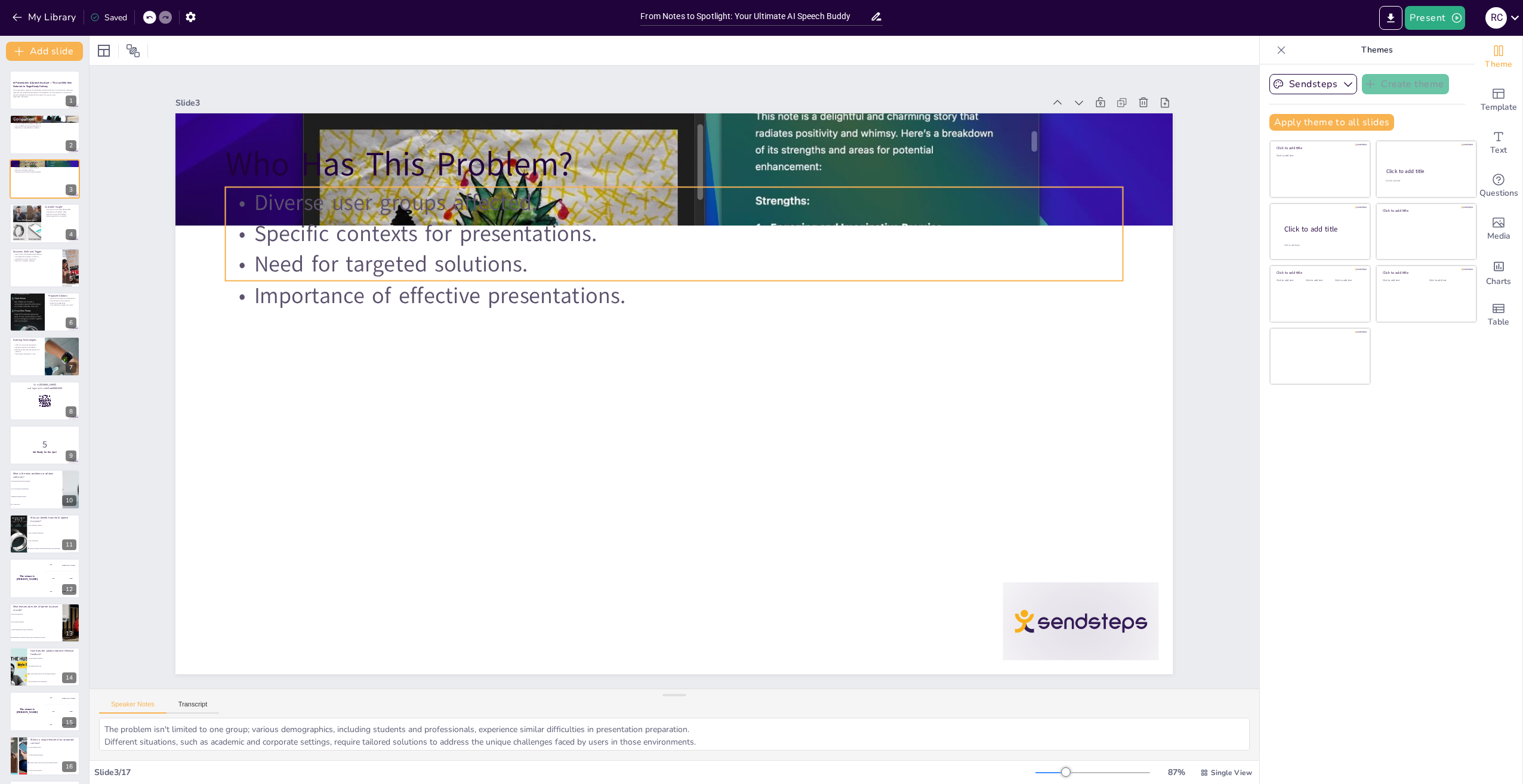
checkbox input "true"
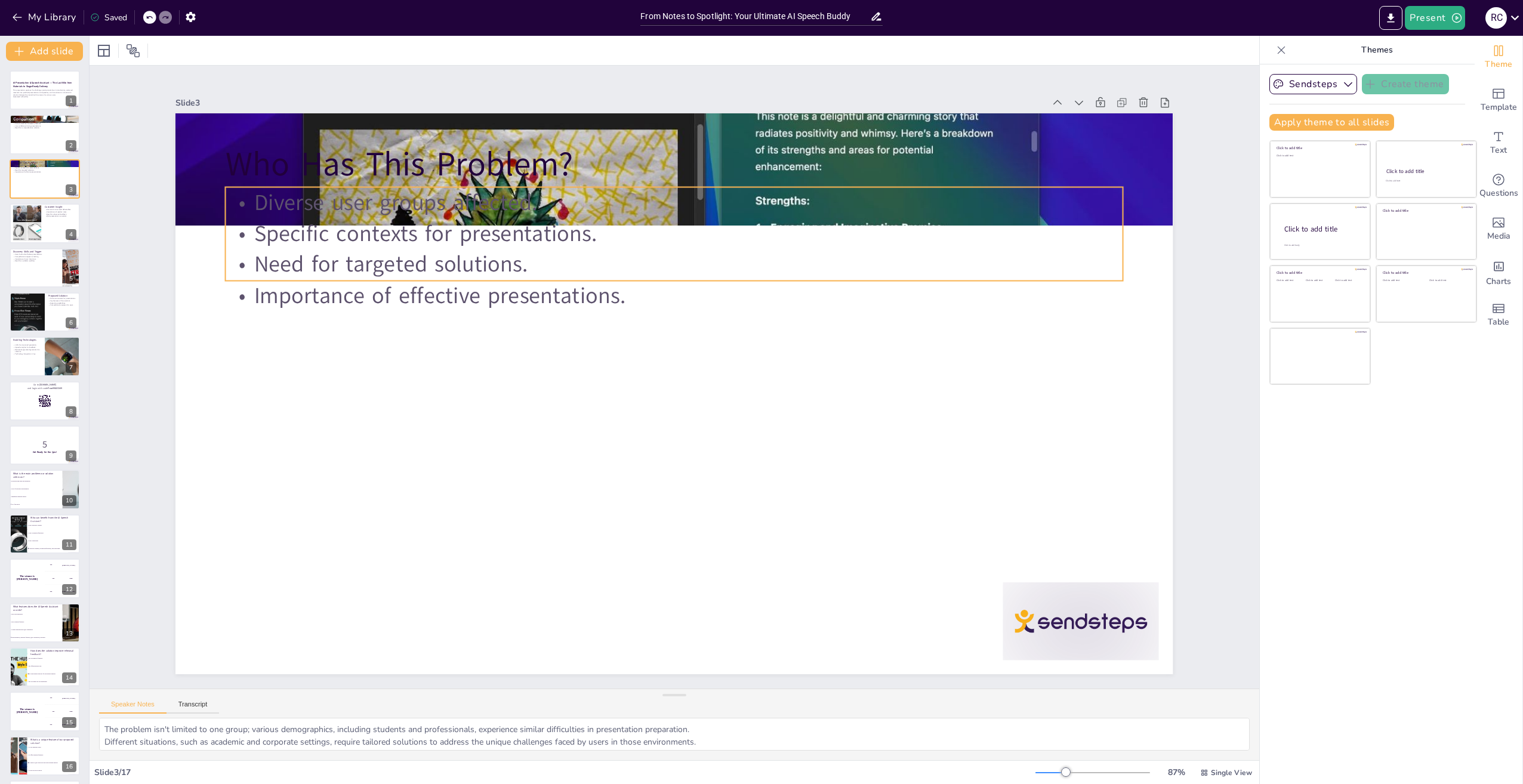
checkbox input "true"
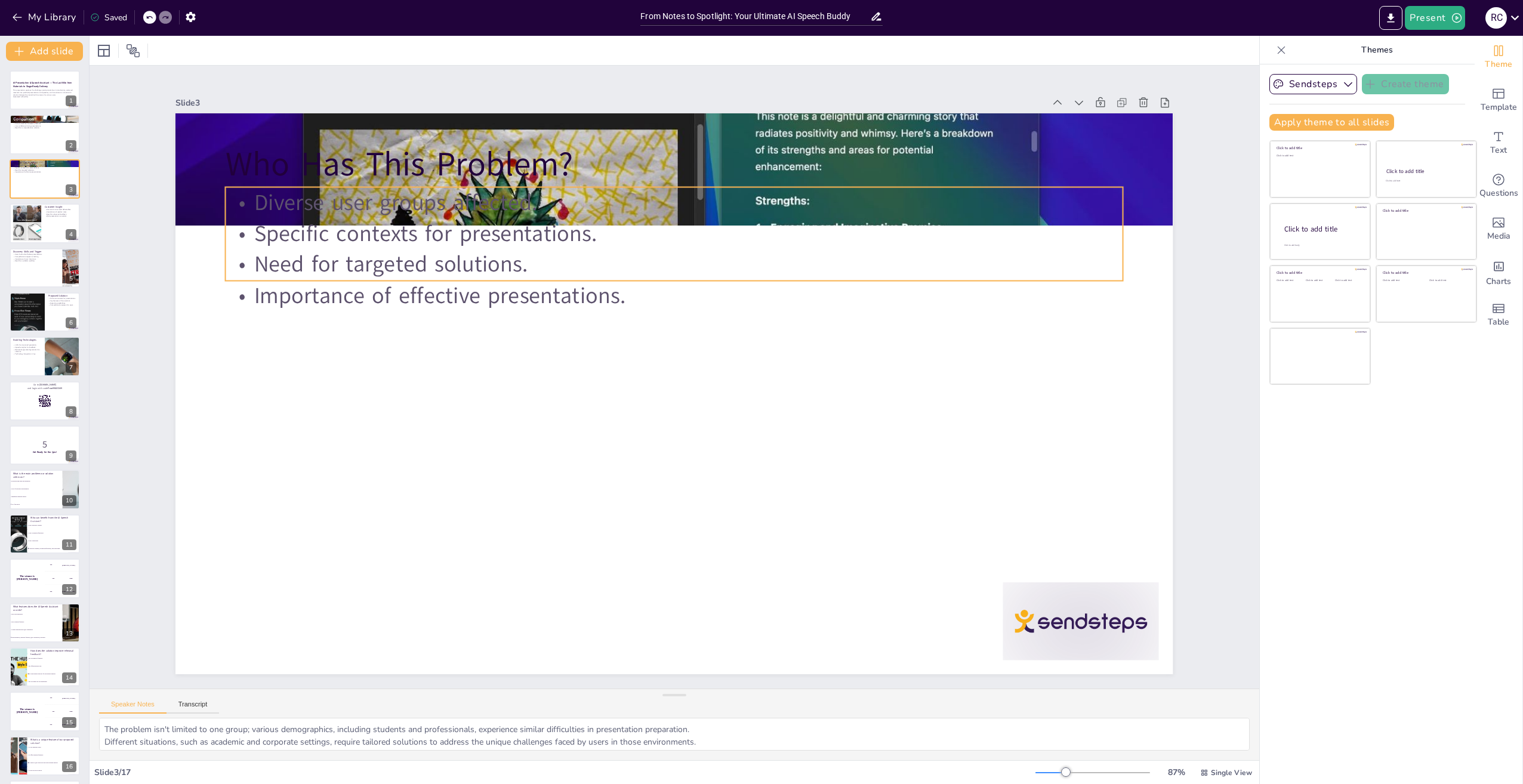
checkbox input "true"
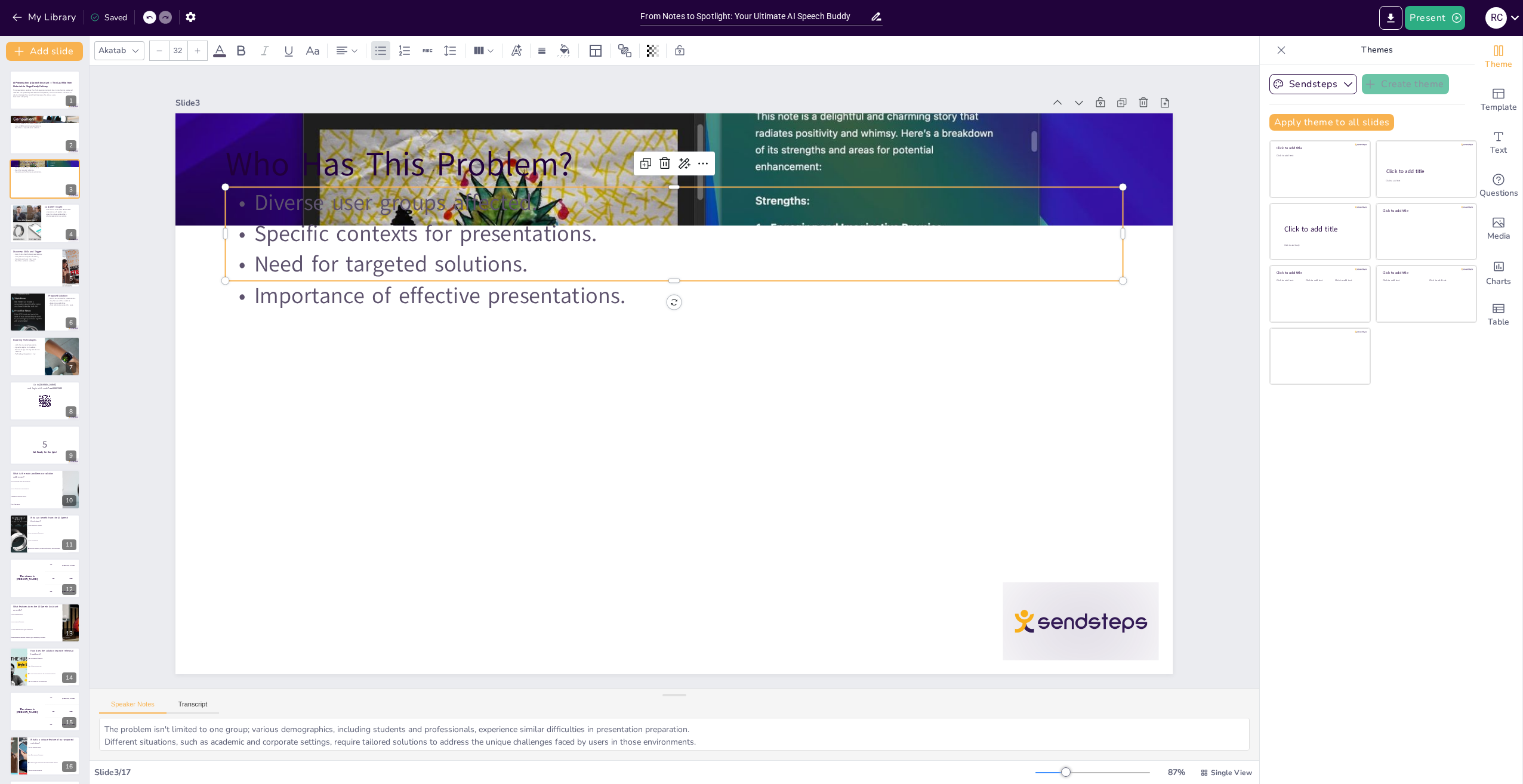
click at [385, 221] on p "Specific contexts for presentations." at bounding box center [690, 234] width 896 height 125
checkbox input "true"
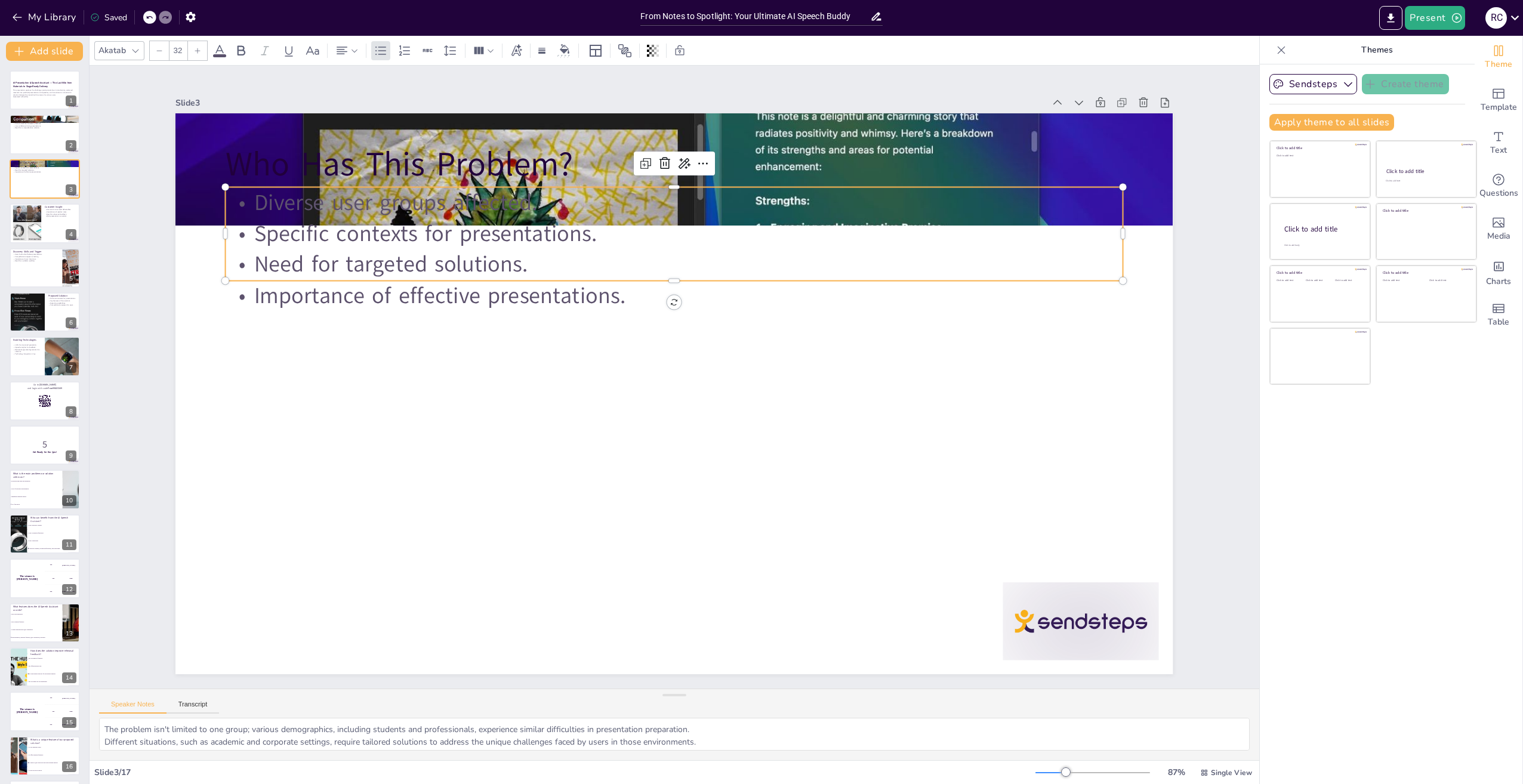
checkbox input "true"
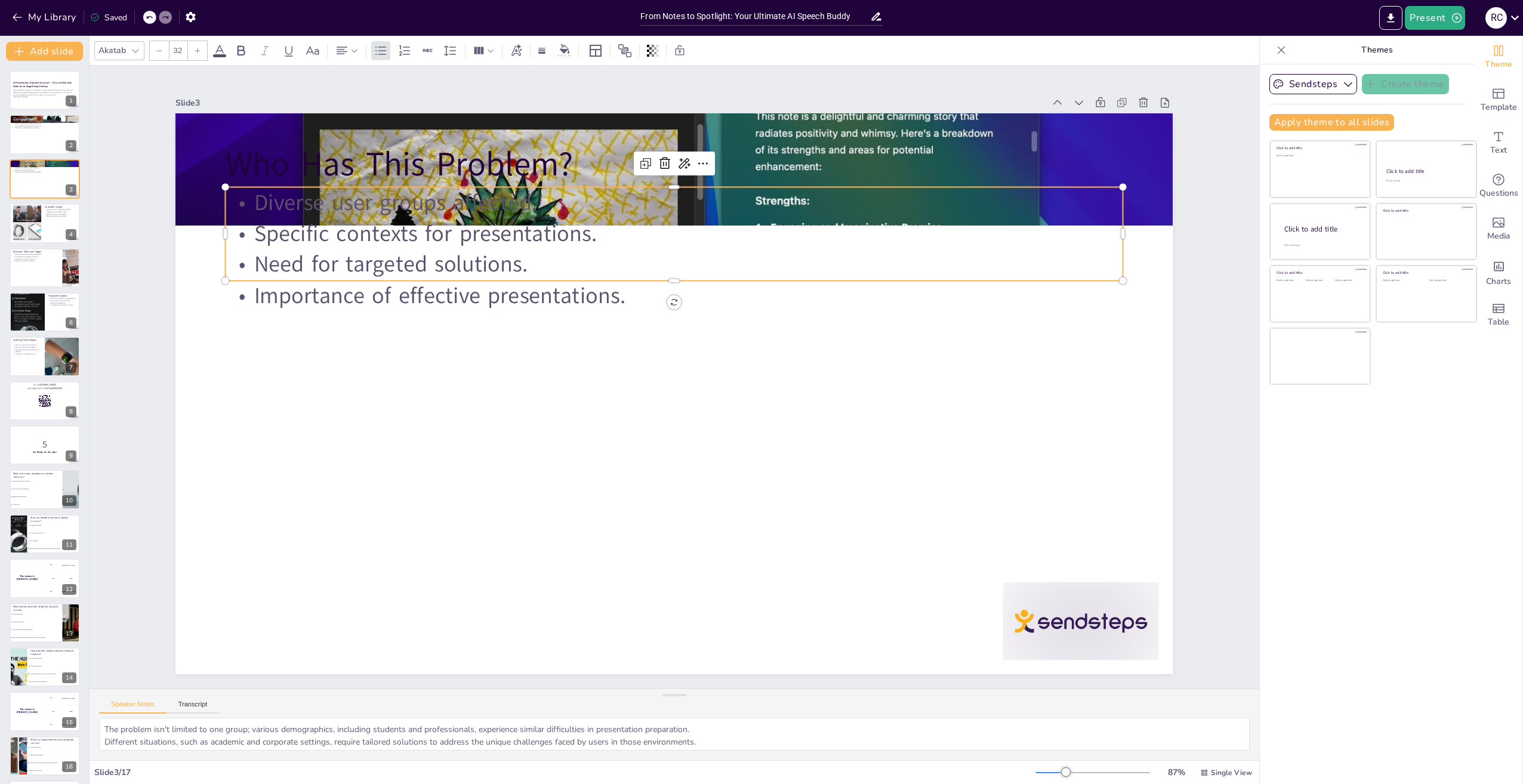
checkbox input "true"
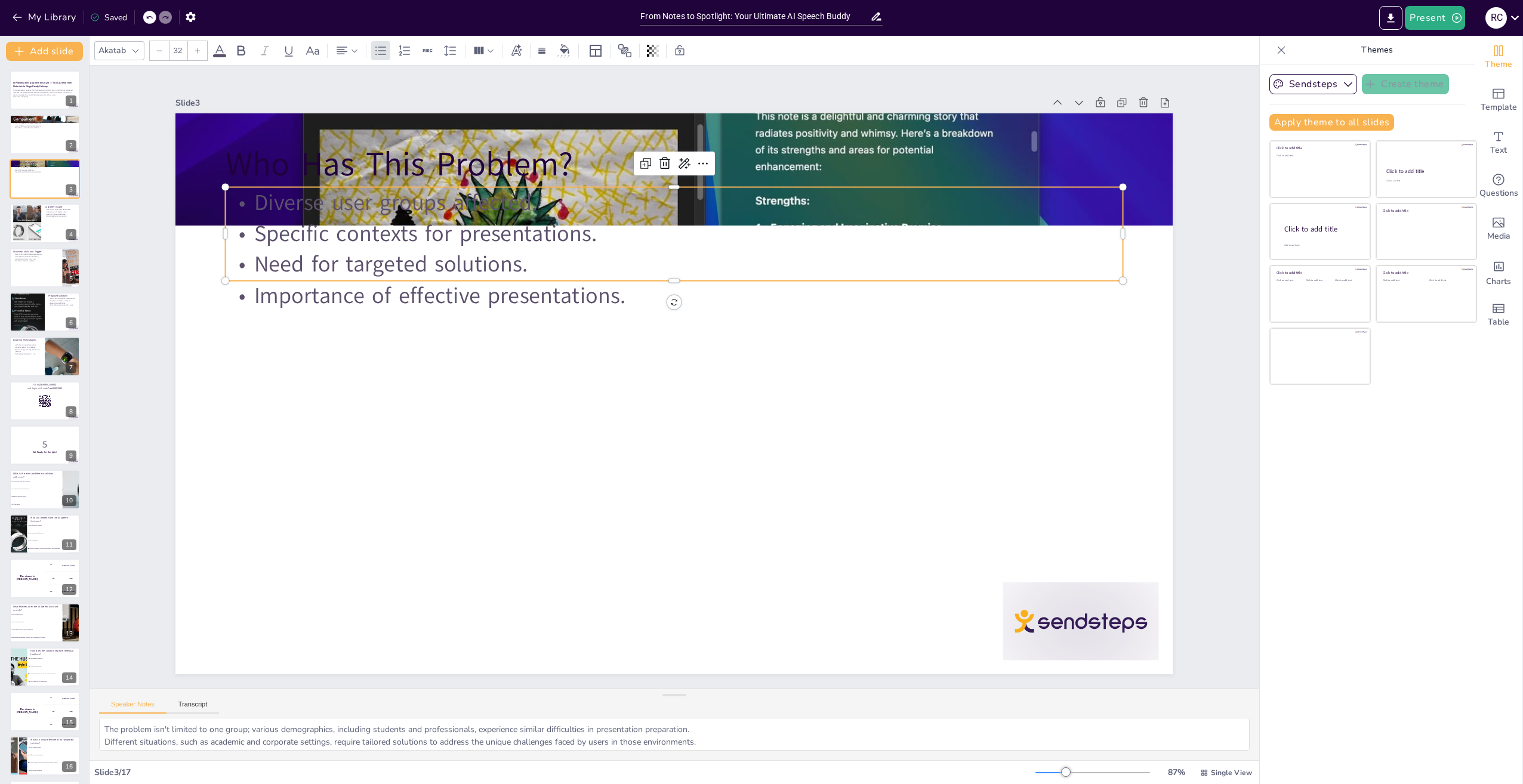
checkbox input "true"
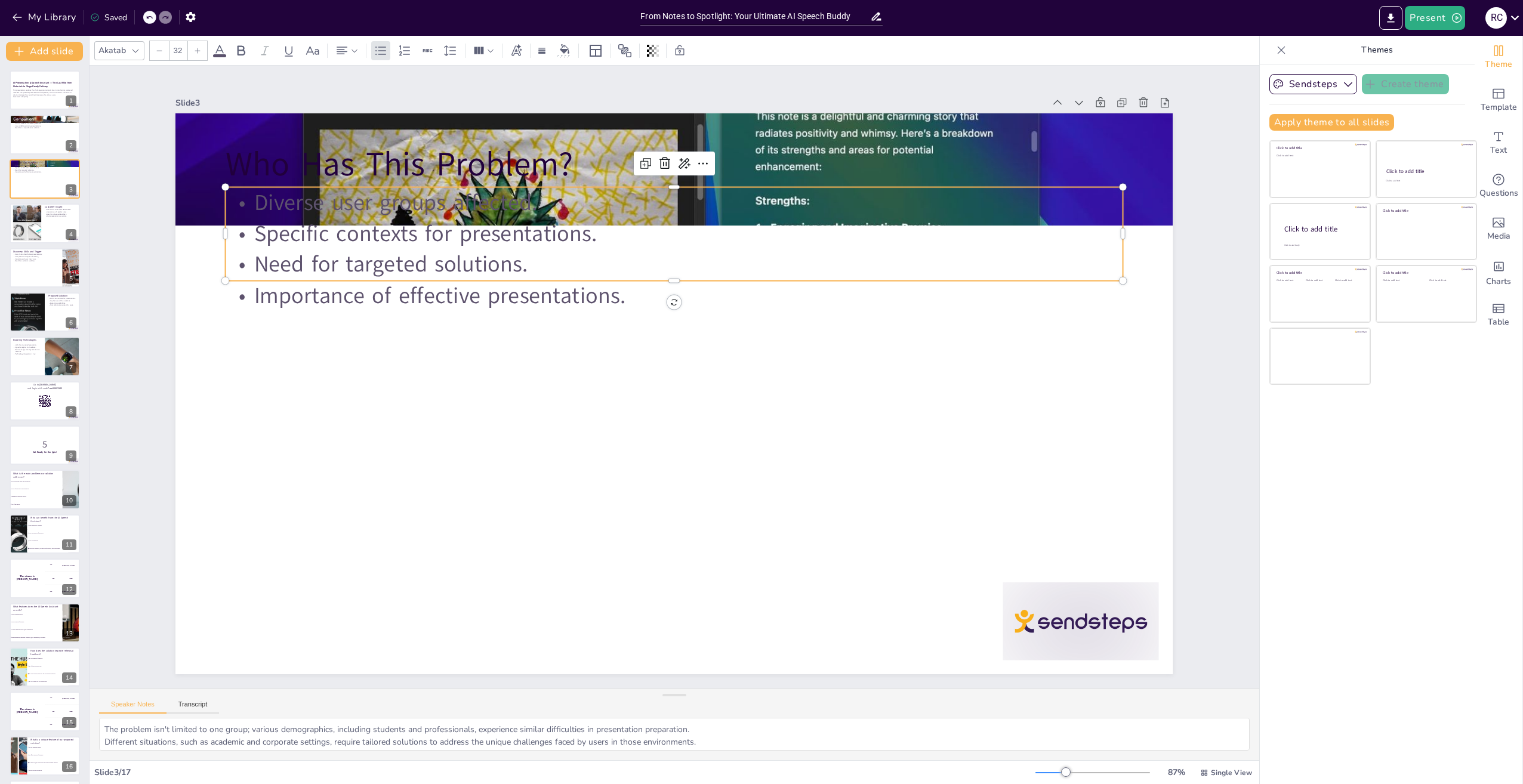
checkbox input "true"
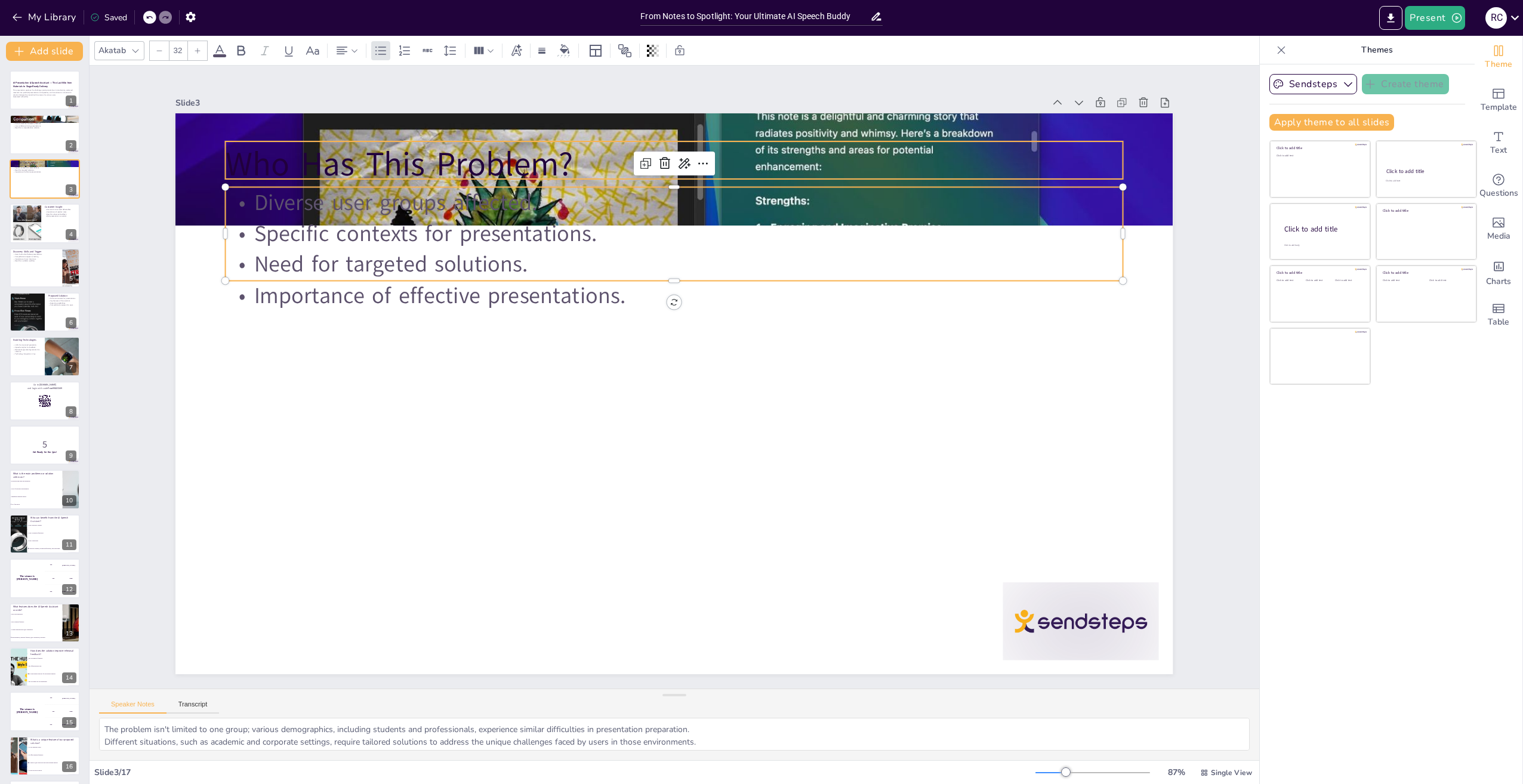
checkbox input "true"
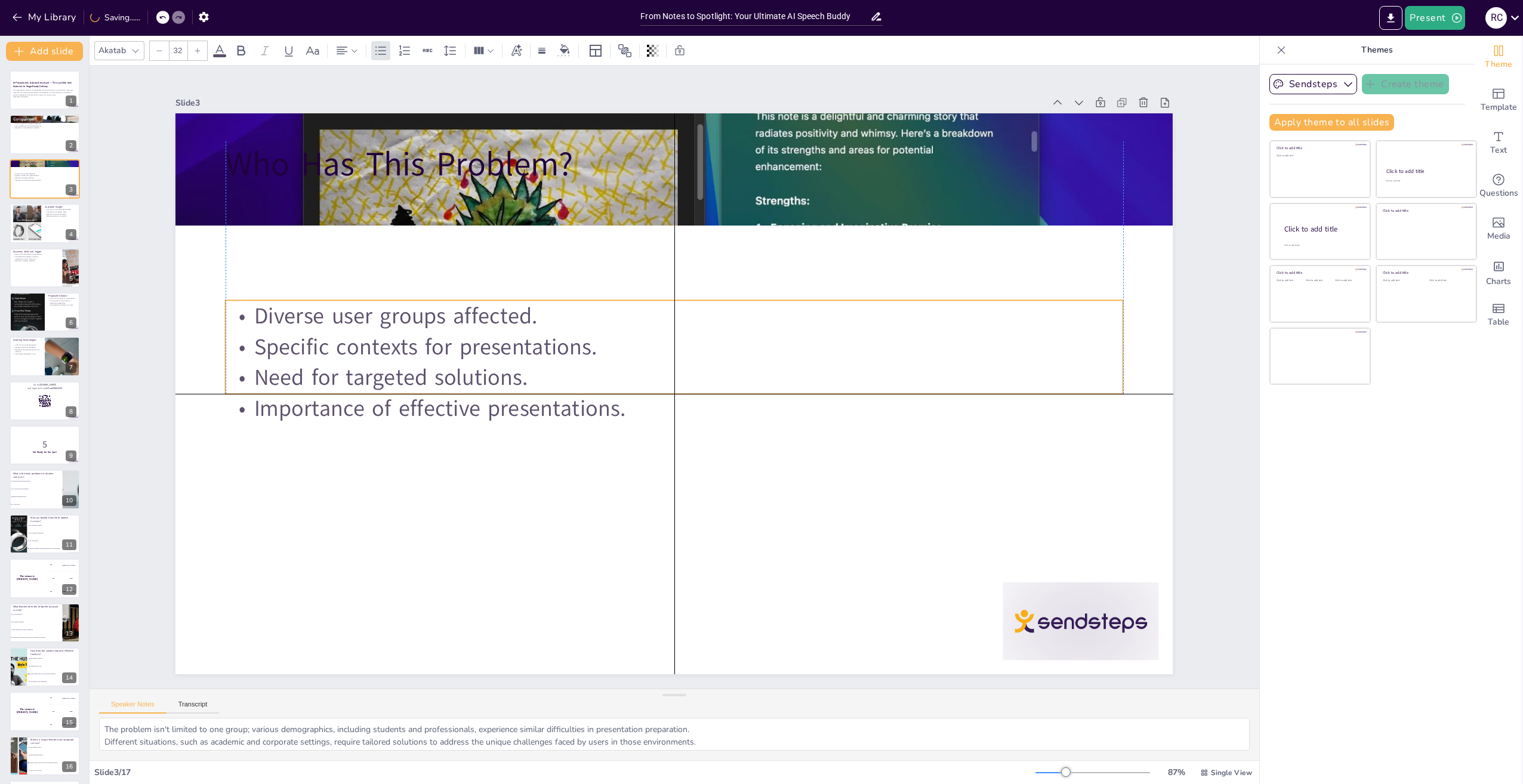
drag, startPoint x: 662, startPoint y: 184, endPoint x: 659, endPoint y: 301, distance: 117.0
click at [659, 309] on p "Diverse user groups affected." at bounding box center [681, 316] width 896 height 124
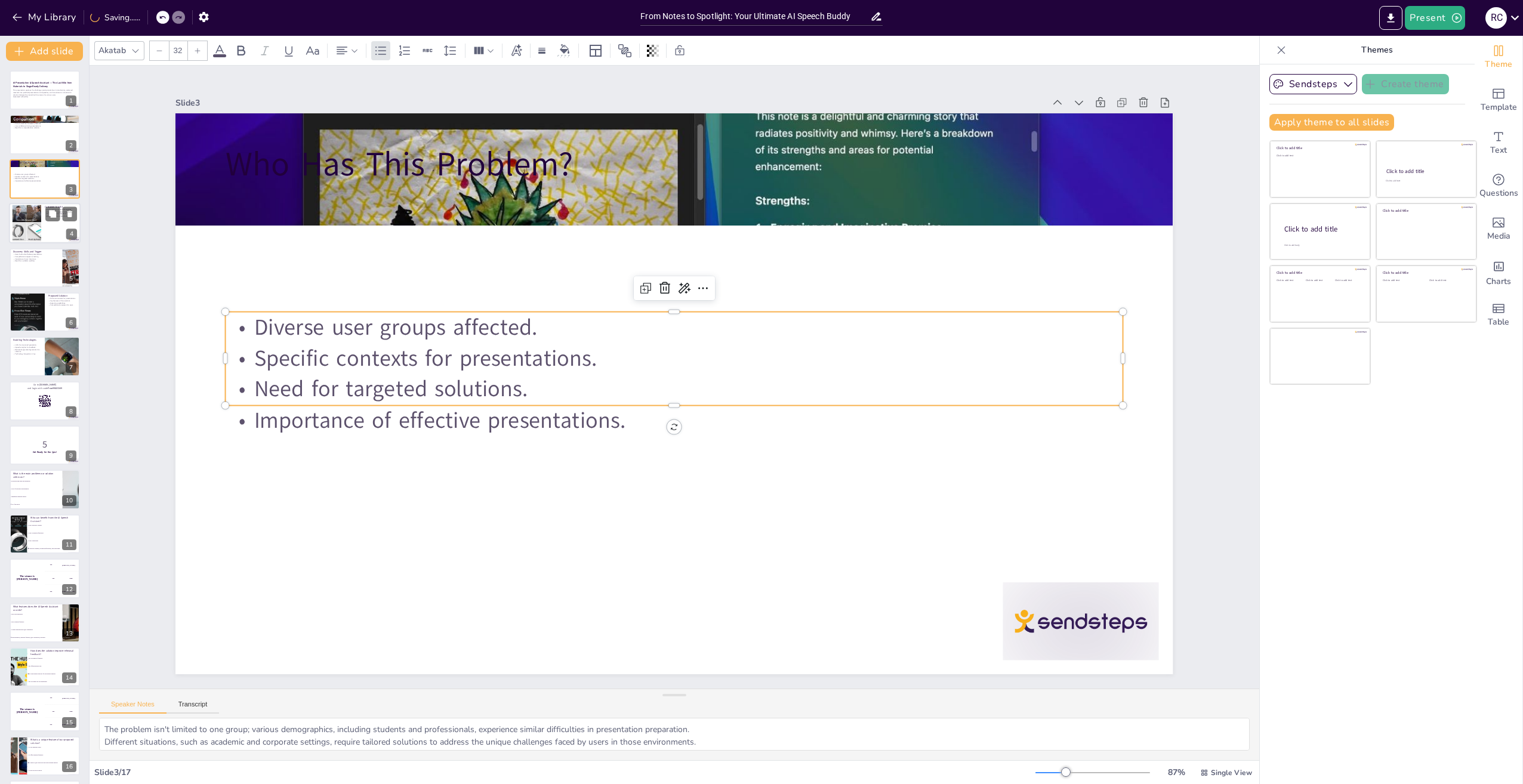
click at [41, 236] on div at bounding box center [45, 223] width 72 height 41
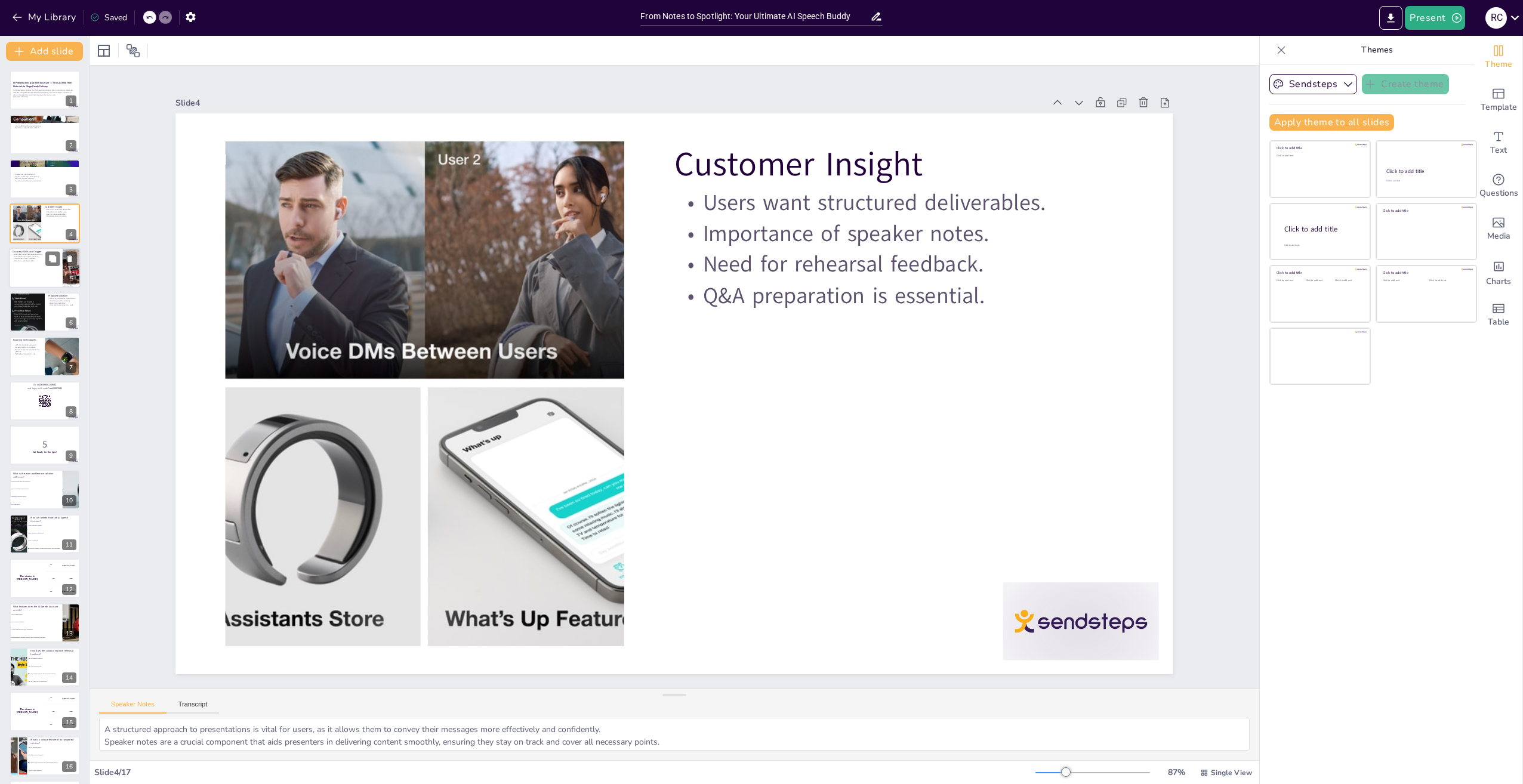
click at [24, 274] on div at bounding box center [45, 267] width 72 height 41
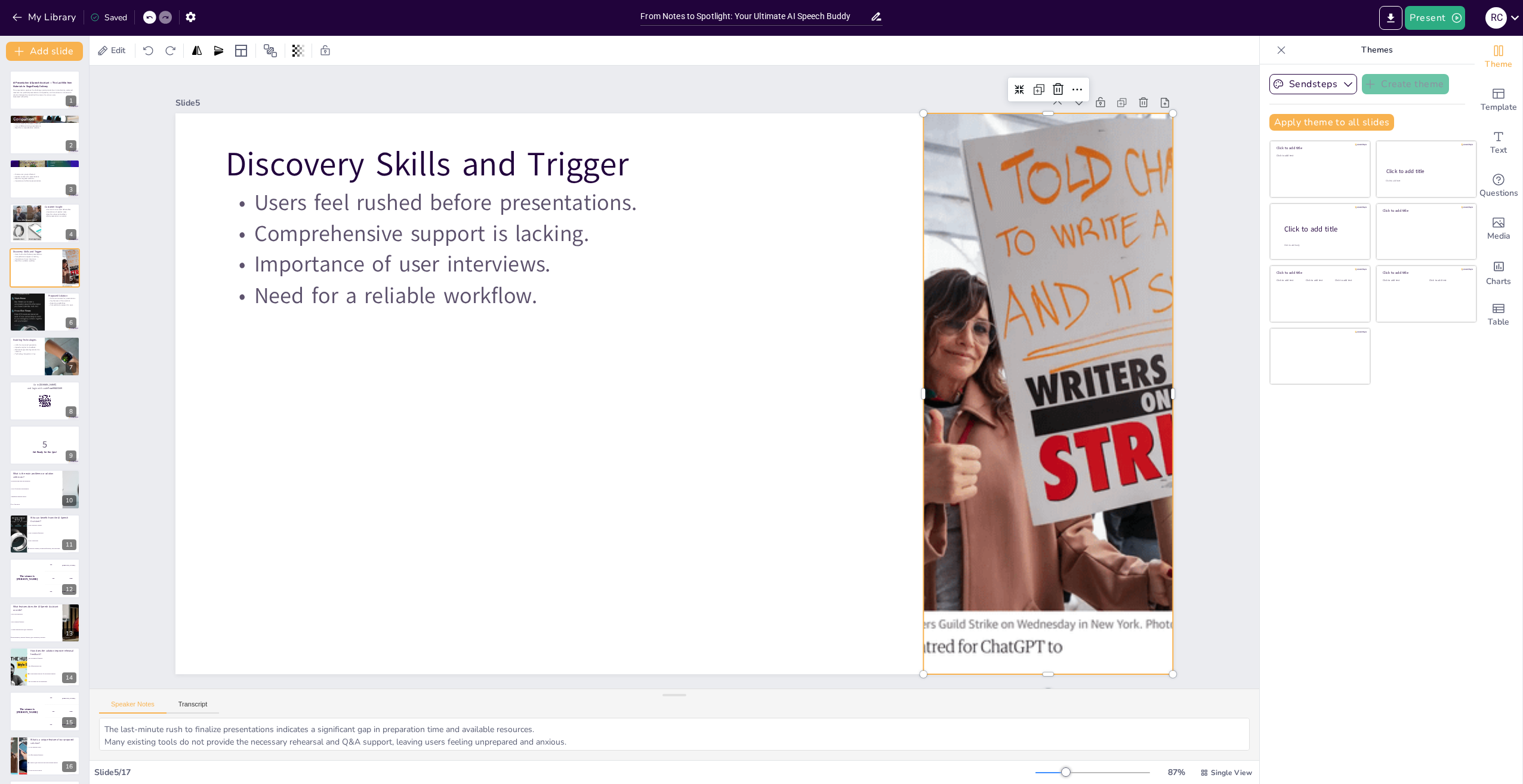
click at [1040, 380] on div at bounding box center [1048, 394] width 835 height 561
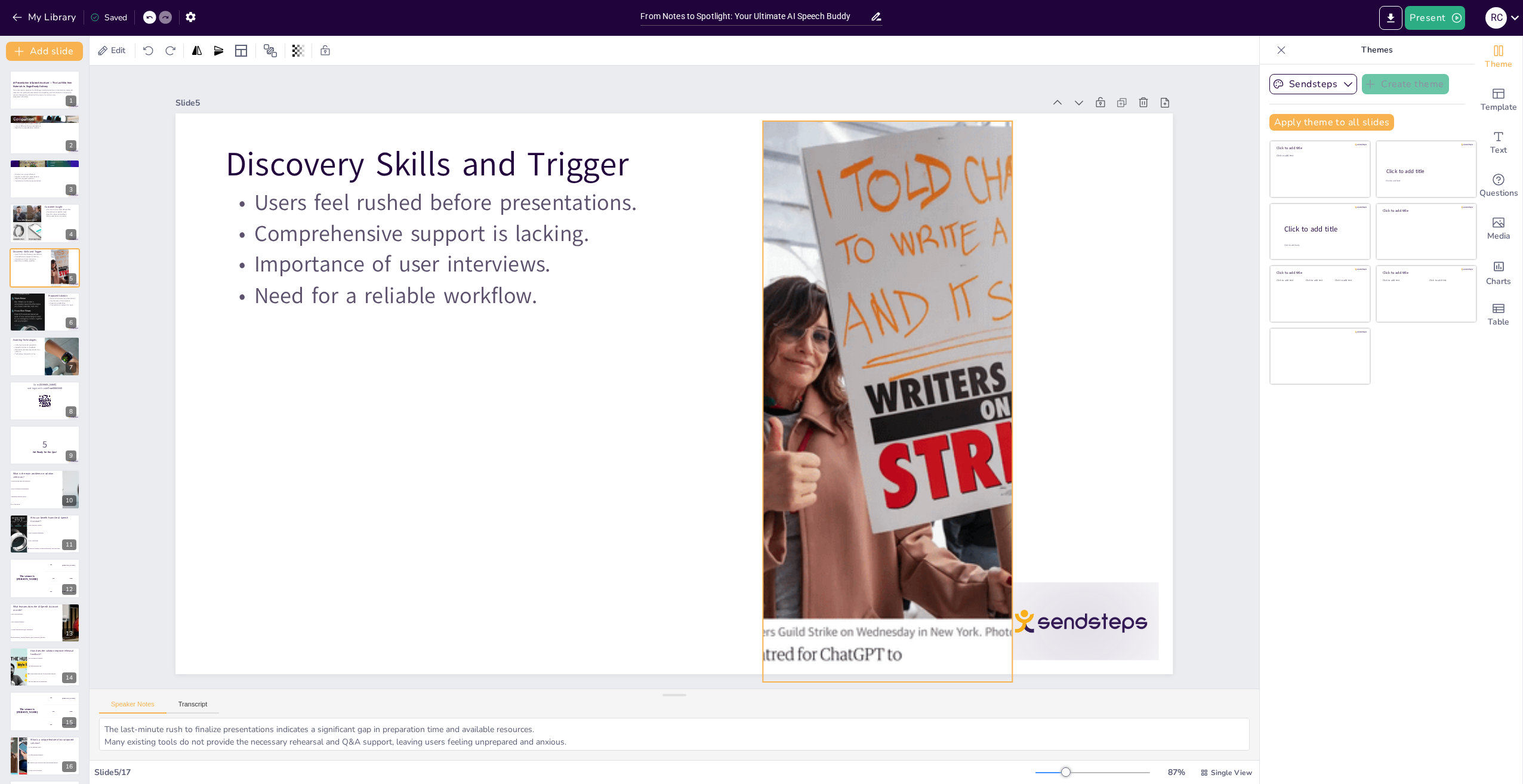
drag, startPoint x: 1081, startPoint y: 386, endPoint x: 930, endPoint y: 390, distance: 151.1
click at [930, 390] on div at bounding box center [884, 424] width 889 height 645
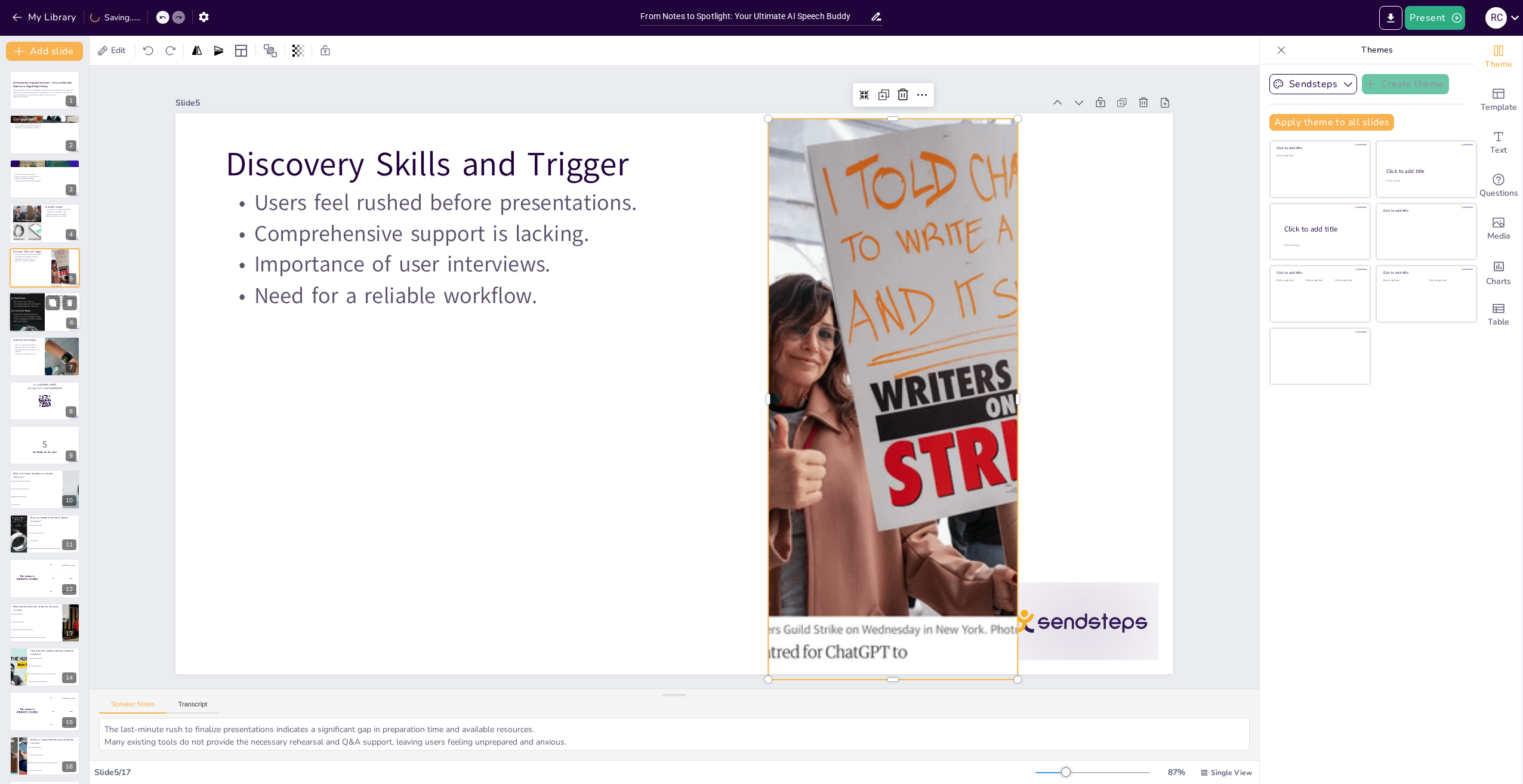
click at [32, 308] on div at bounding box center [27, 312] width 36 height 76
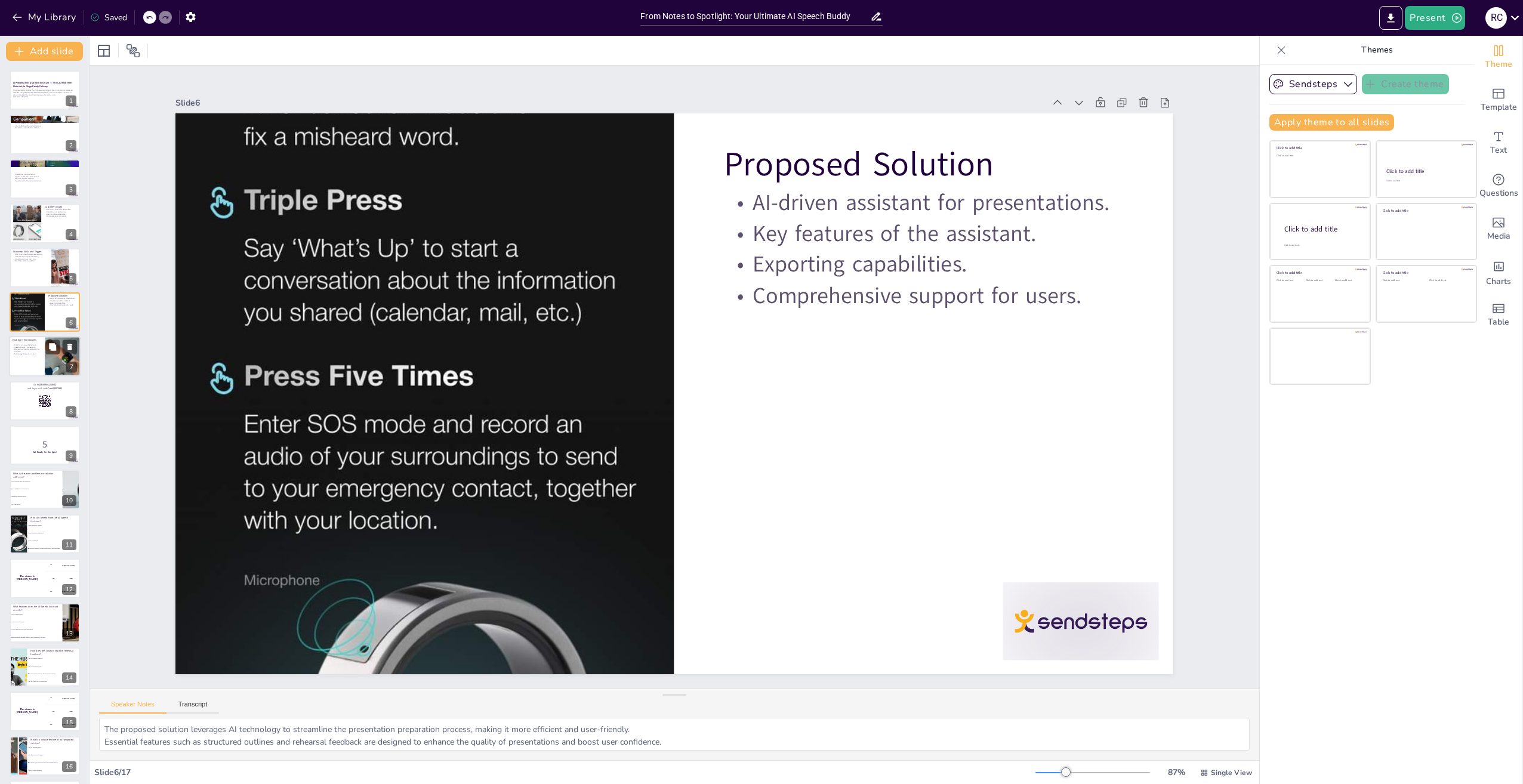
click at [47, 363] on div at bounding box center [63, 357] width 72 height 41
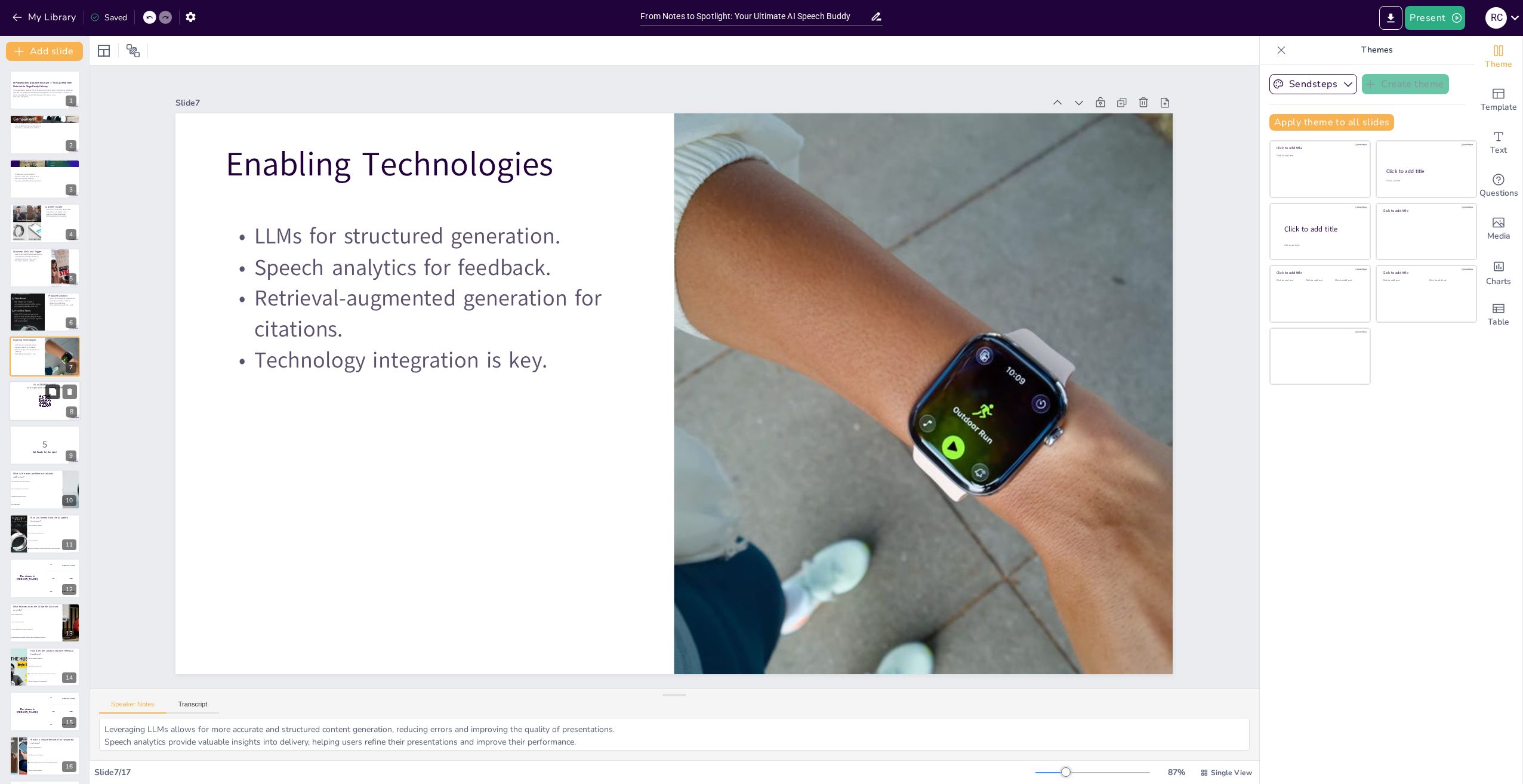
click at [57, 399] on button at bounding box center [53, 391] width 15 height 15
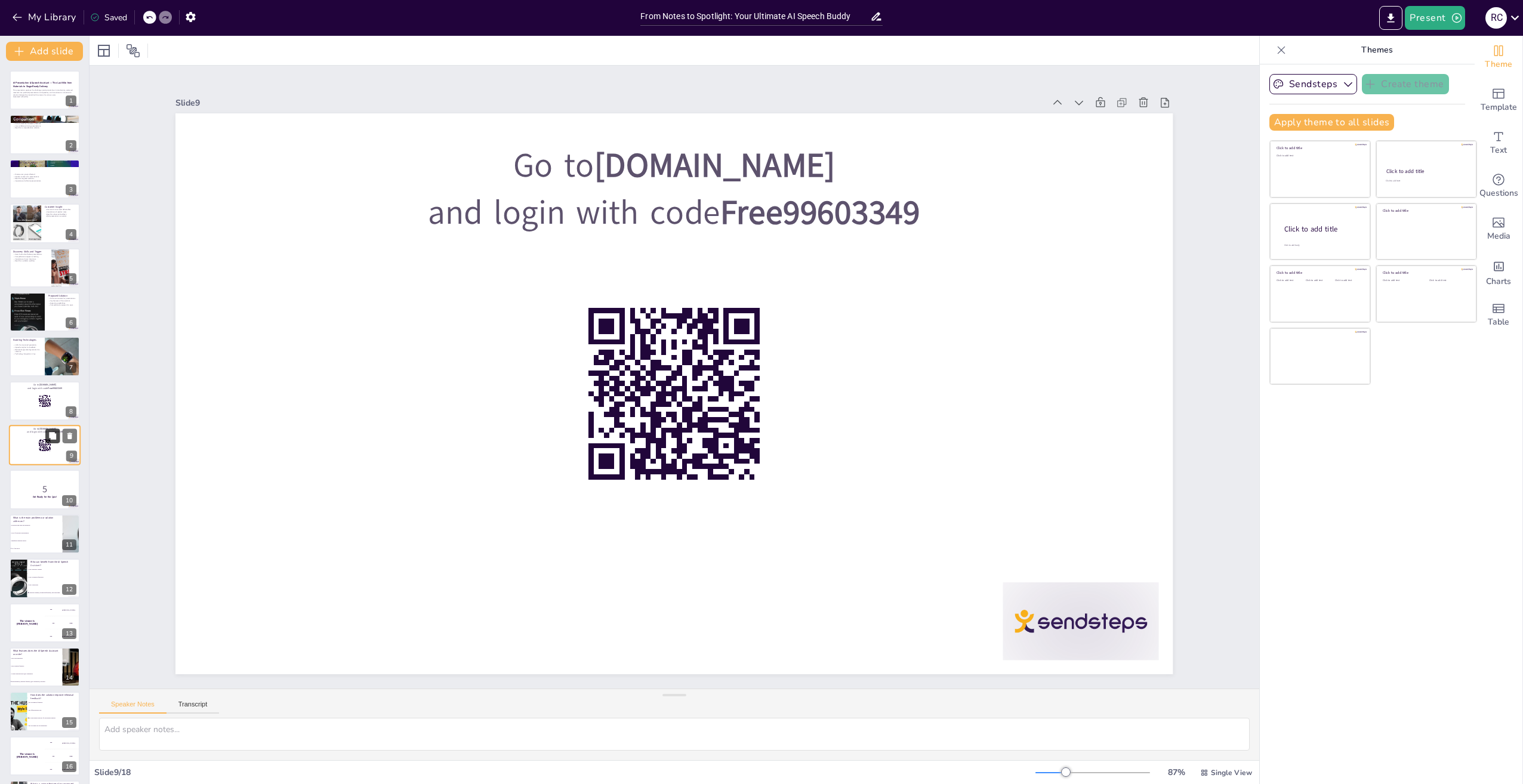
scroll to position [22, 0]
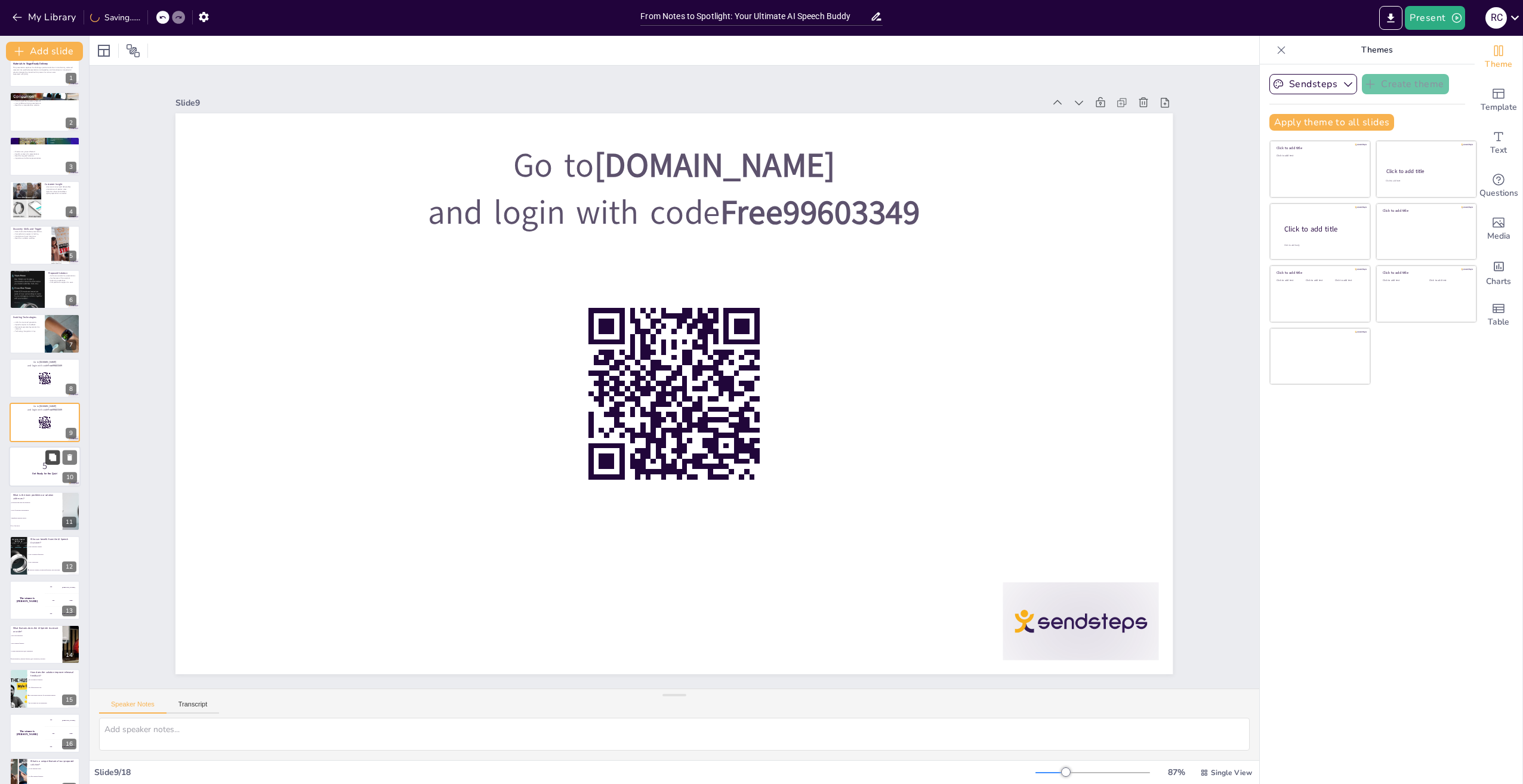
click at [56, 458] on icon at bounding box center [53, 458] width 7 height 7
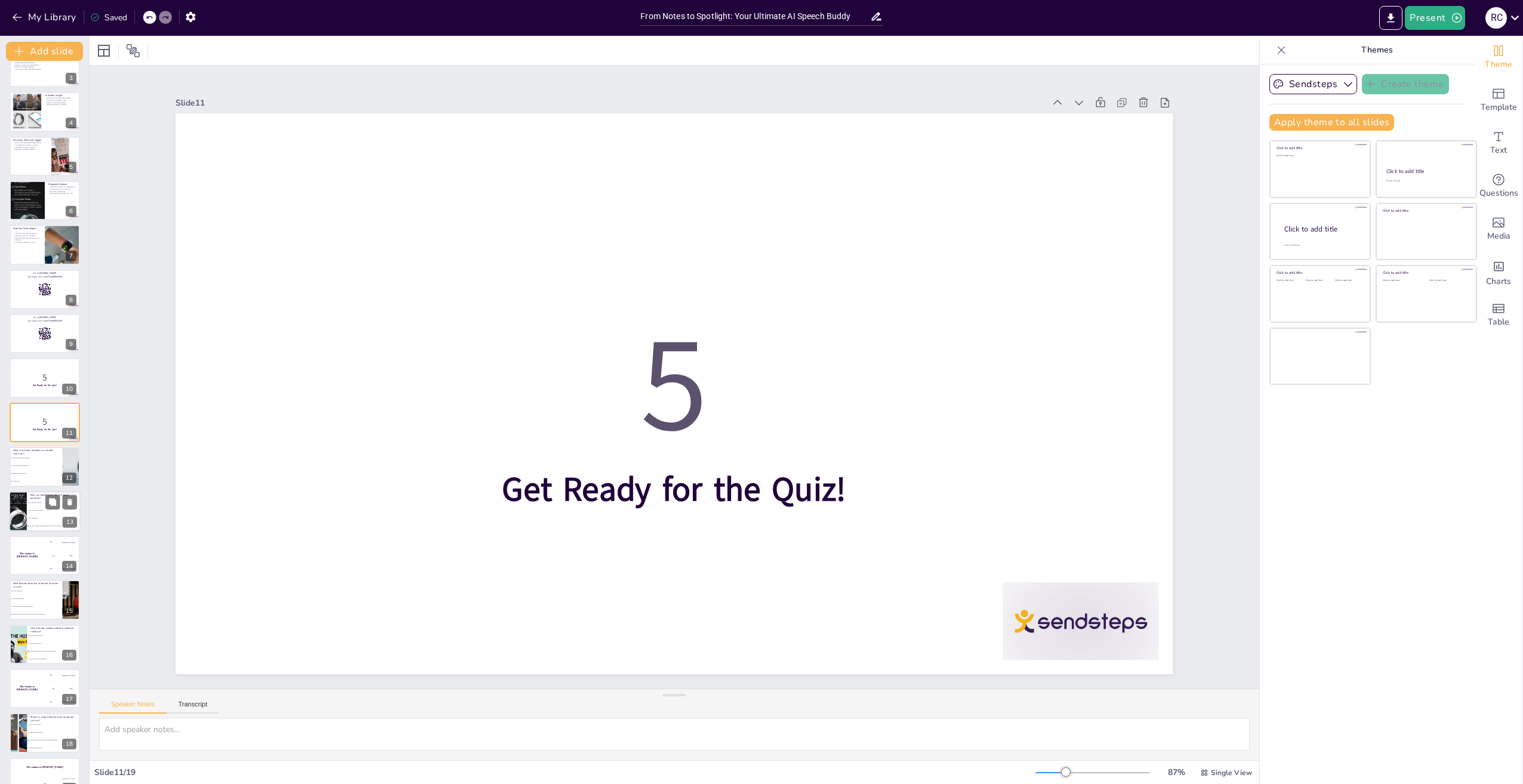
click at [47, 514] on li "Only working professionals" at bounding box center [53, 511] width 53 height 8
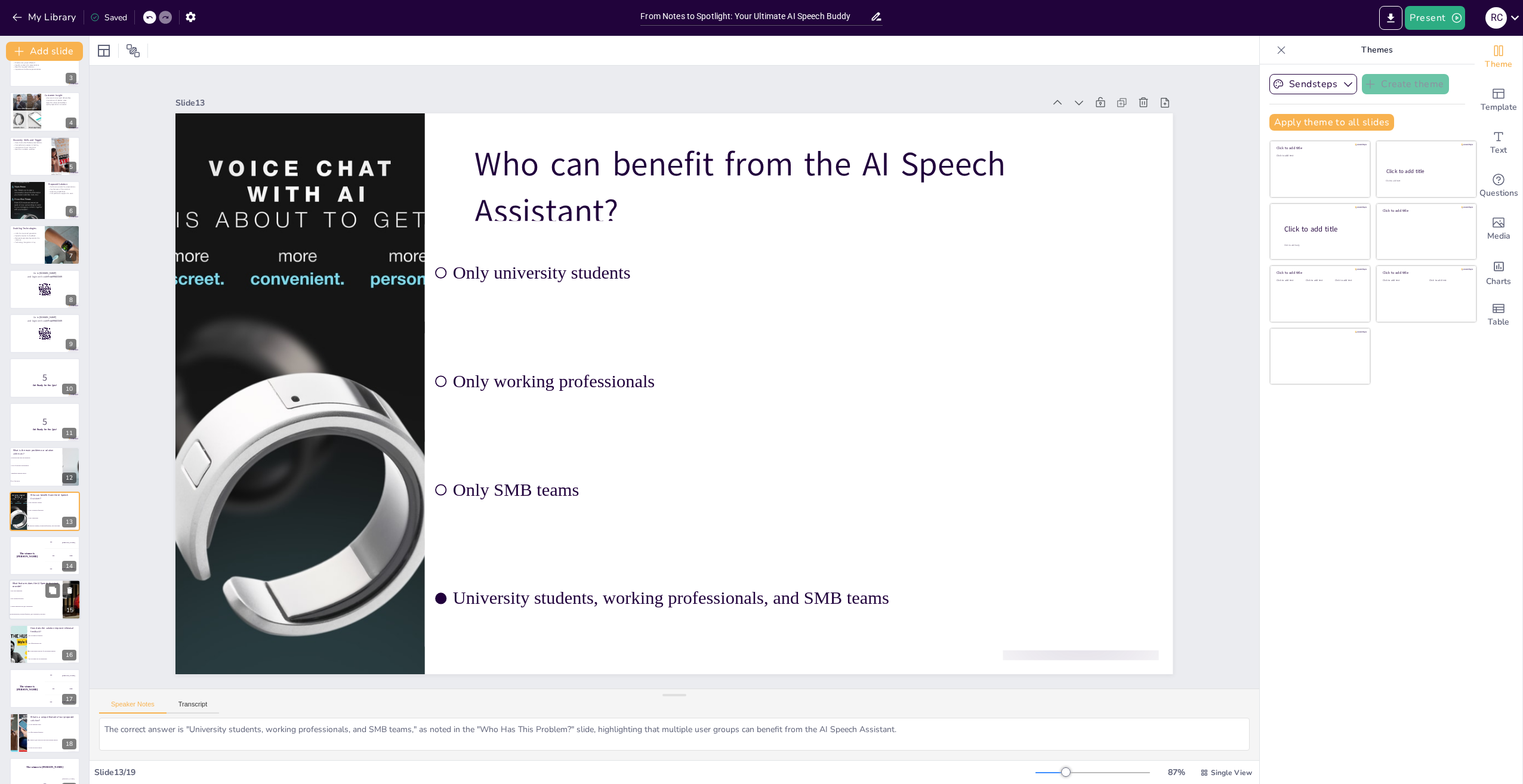
scroll to position [134, 0]
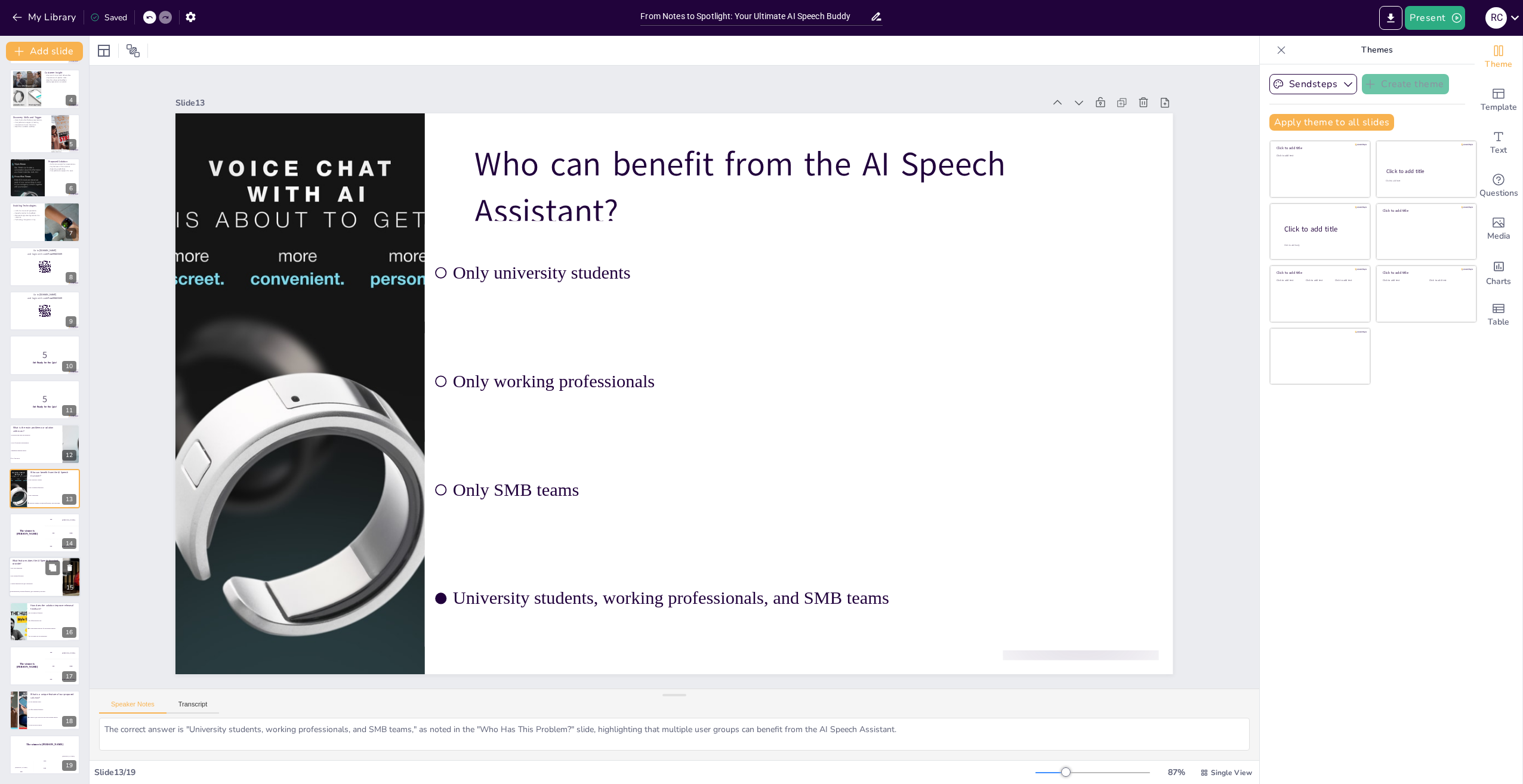
click at [45, 572] on li "Only slide generation" at bounding box center [36, 569] width 53 height 8
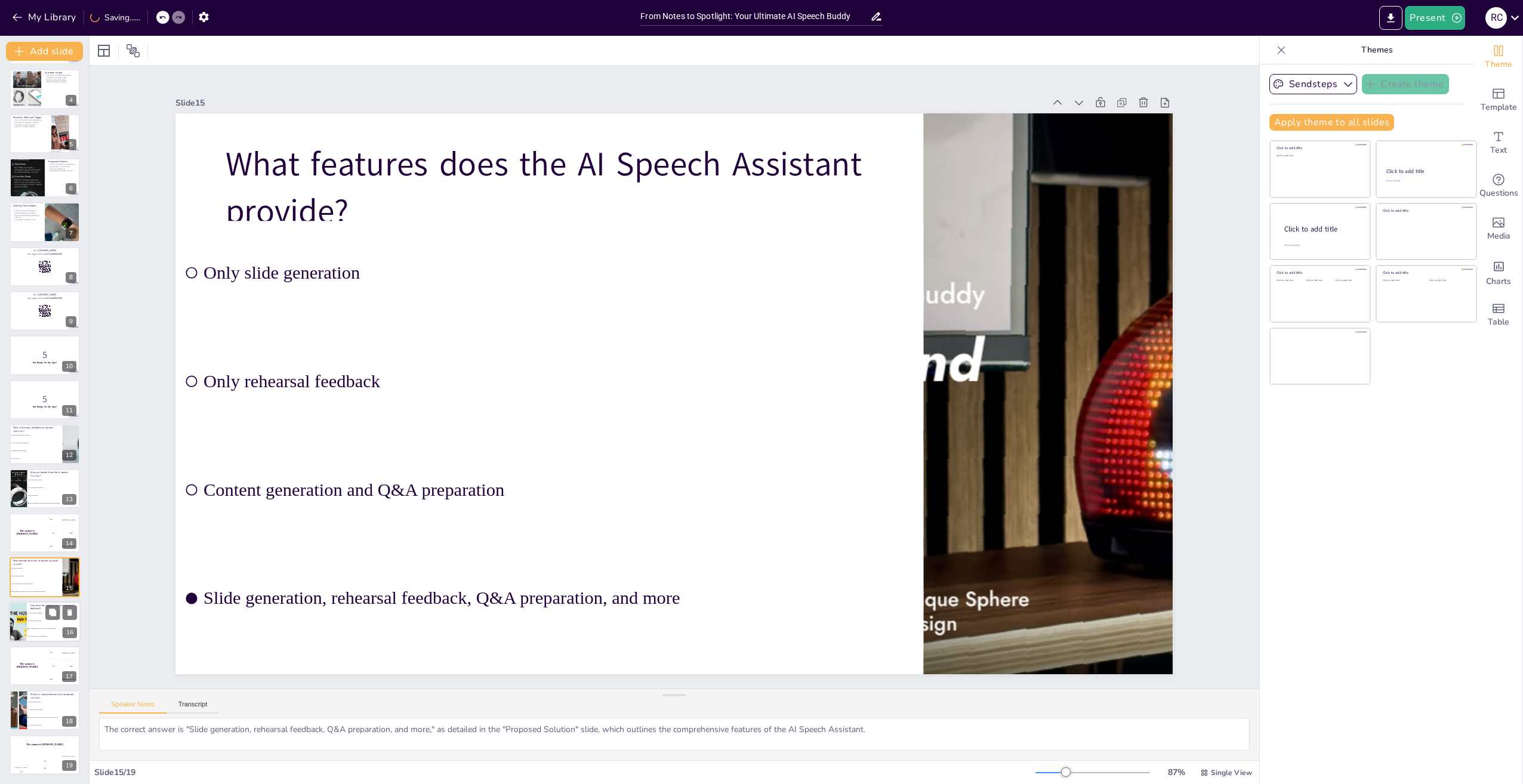
click at [35, 635] on li "By recording only the presentation" at bounding box center [53, 636] width 53 height 8
